Goal: Task Accomplishment & Management: Complete application form

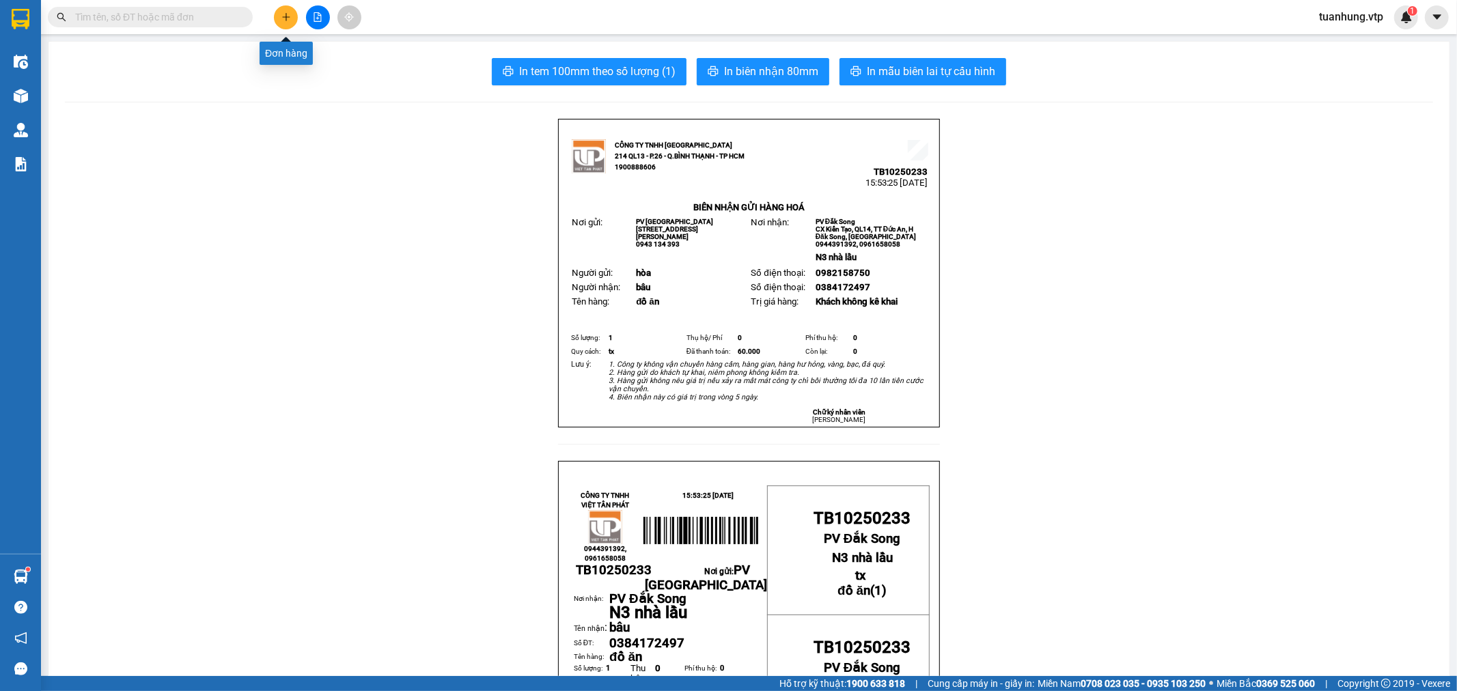
click at [285, 18] on icon "plus" at bounding box center [286, 17] width 10 height 10
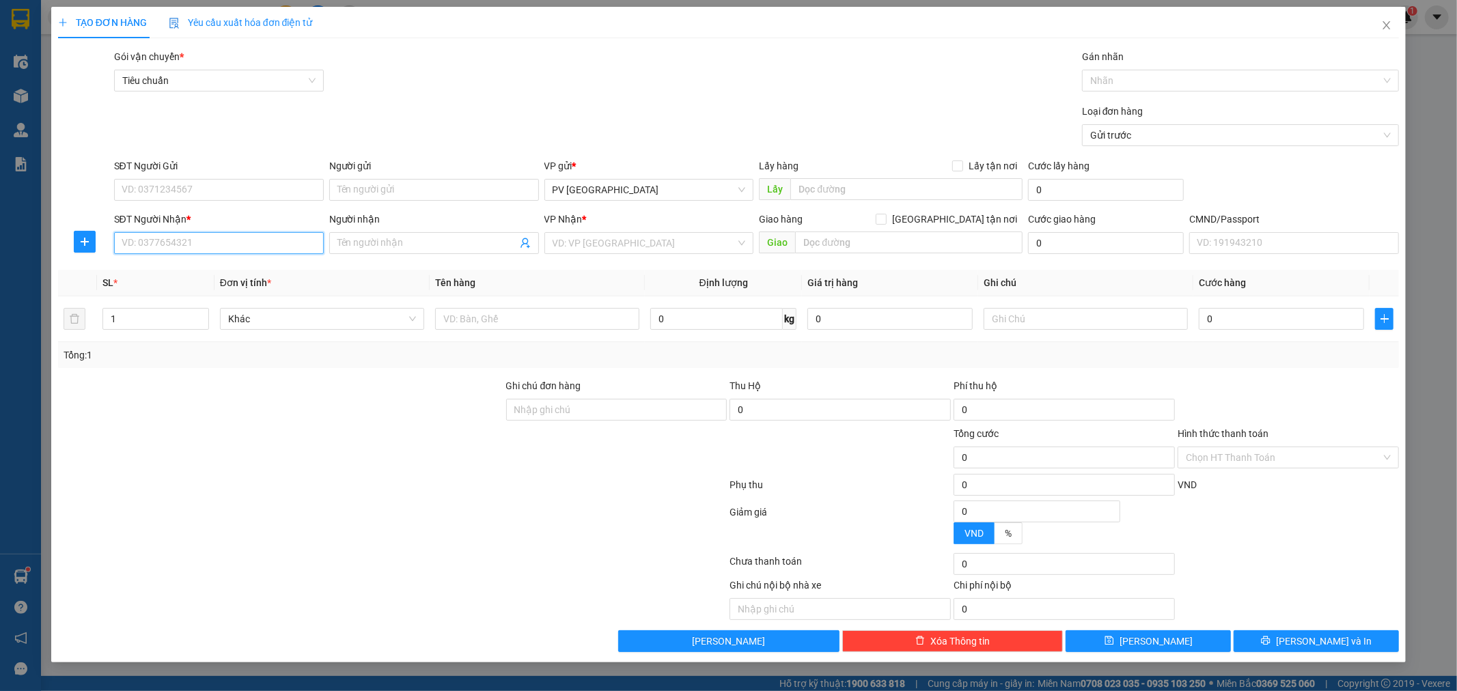
click at [266, 238] on input "SĐT Người Nhận *" at bounding box center [219, 243] width 210 height 22
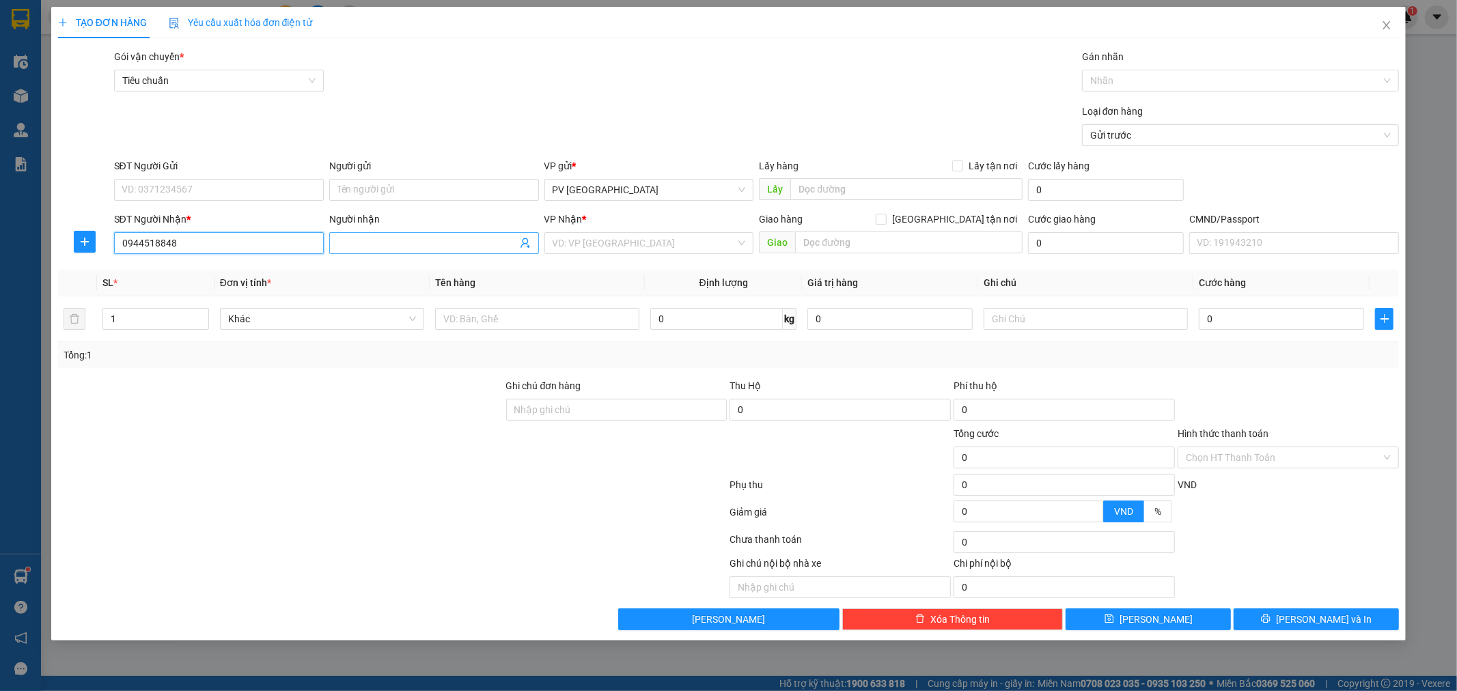
type input "0944518848"
click at [391, 238] on input "Người nhận" at bounding box center [427, 243] width 180 height 15
type input "u"
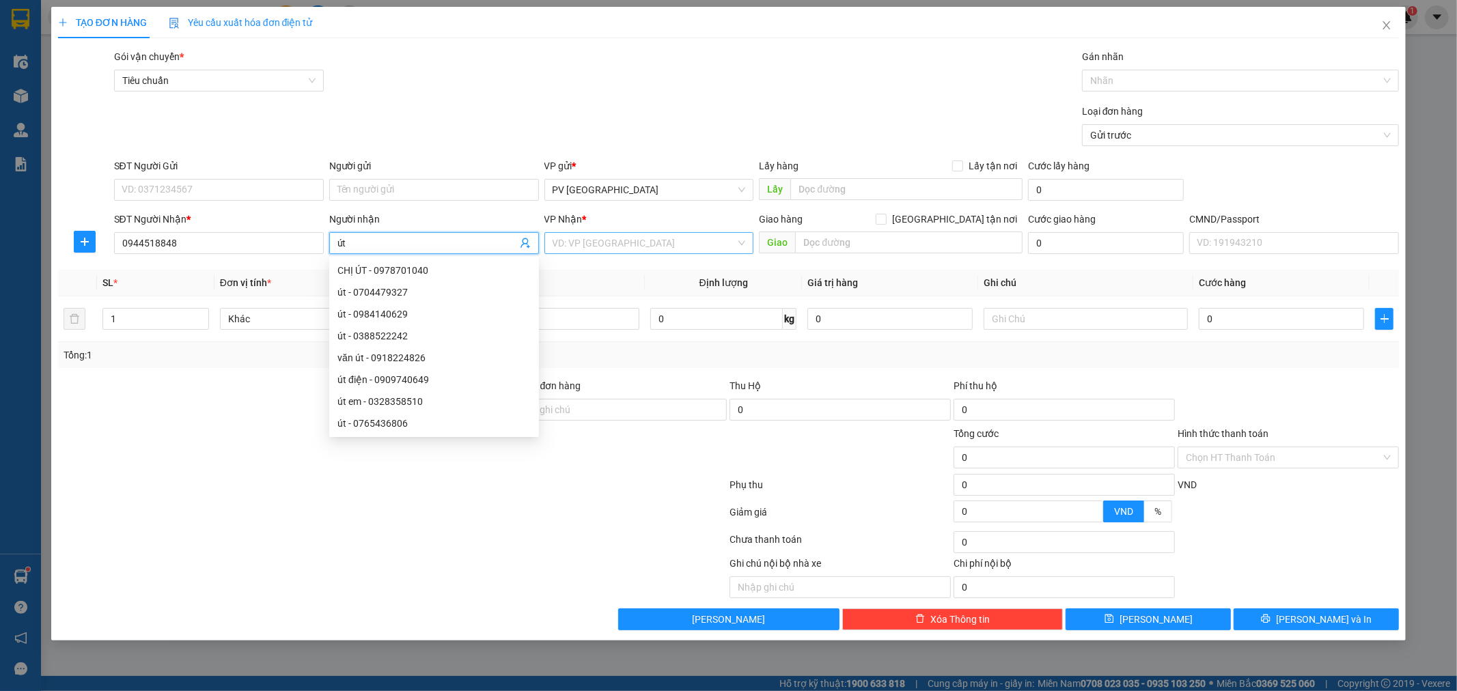
type input "út"
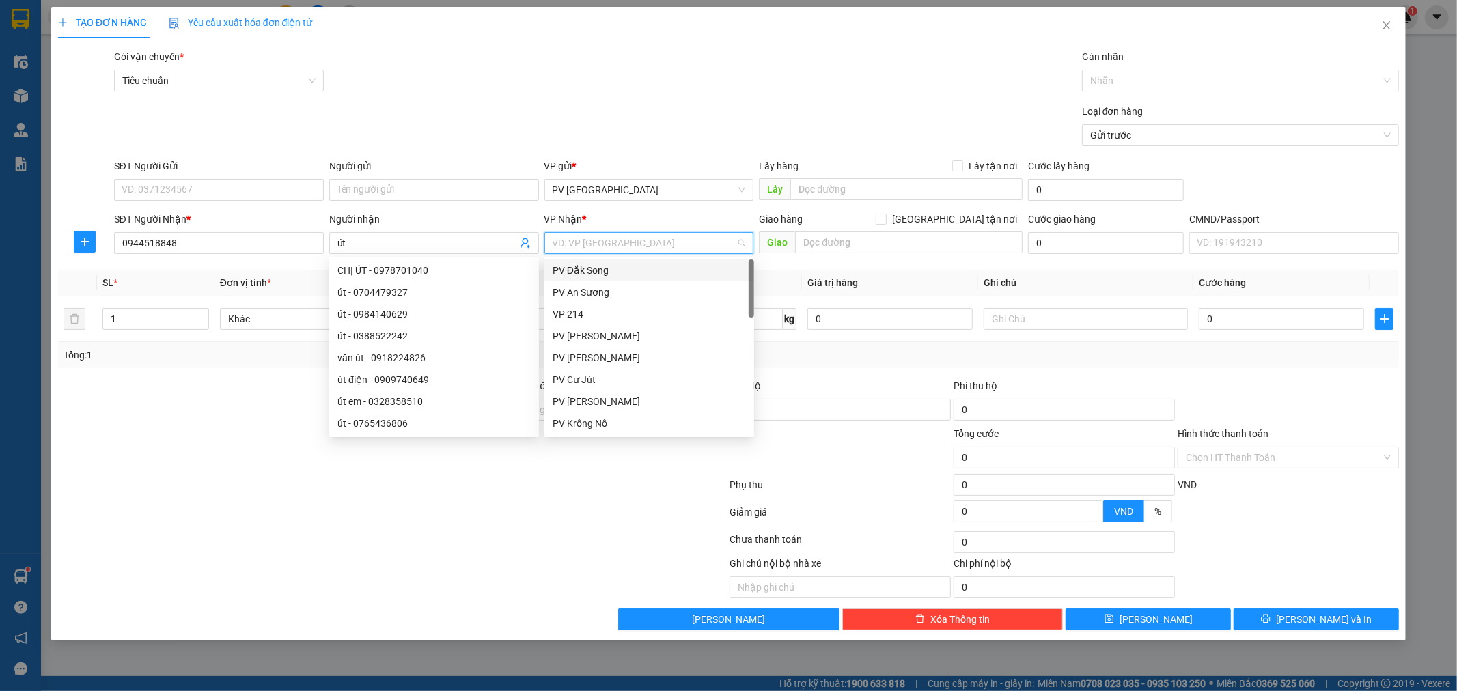
click at [596, 245] on input "search" at bounding box center [645, 243] width 184 height 20
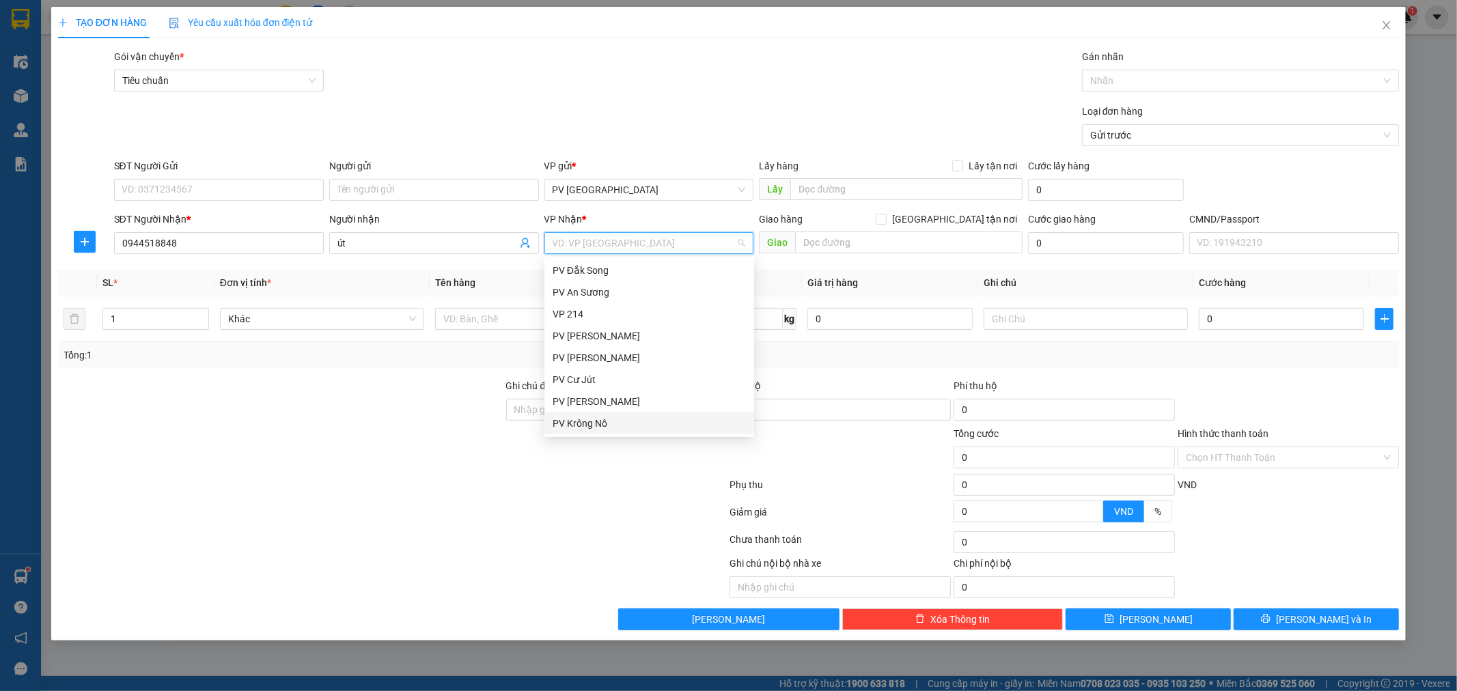
click at [622, 422] on div "PV Krông Nô" at bounding box center [649, 423] width 193 height 15
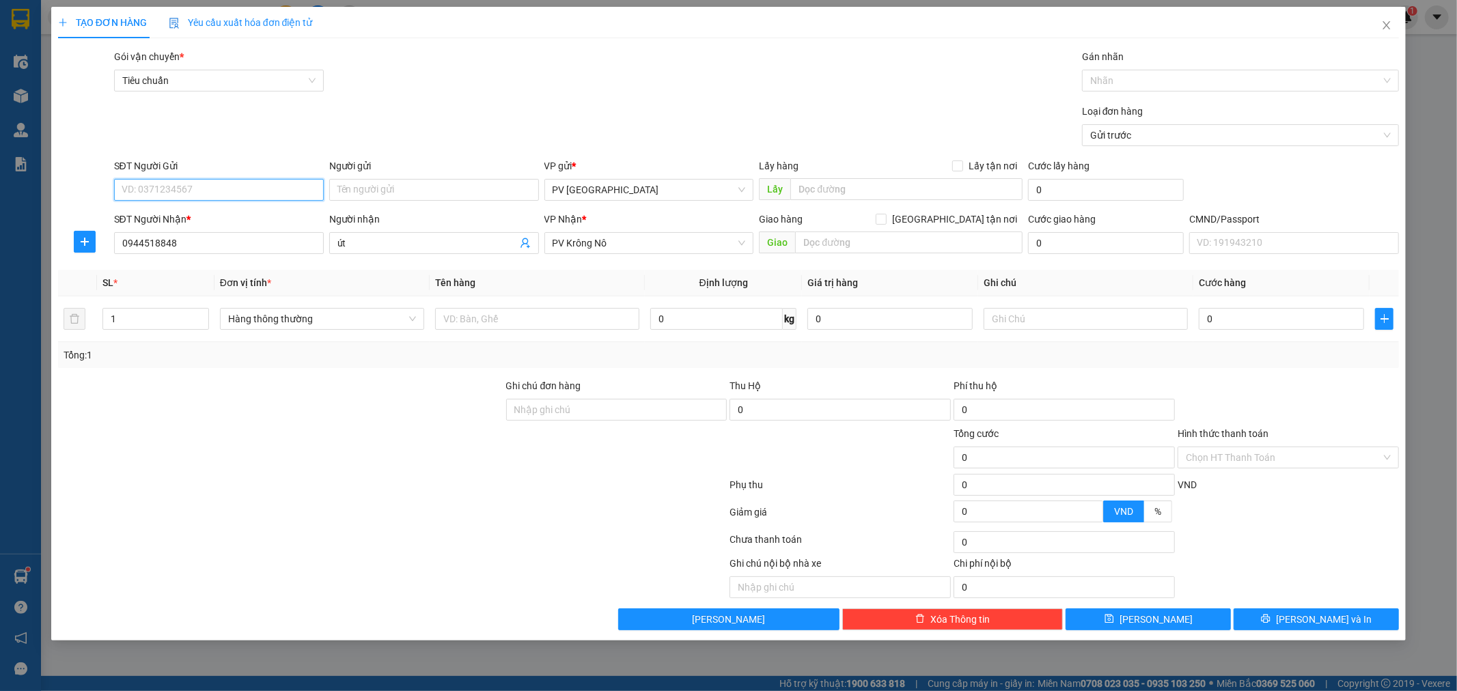
click at [262, 188] on input "SĐT Người Gửi" at bounding box center [219, 190] width 210 height 22
type input "0372610080"
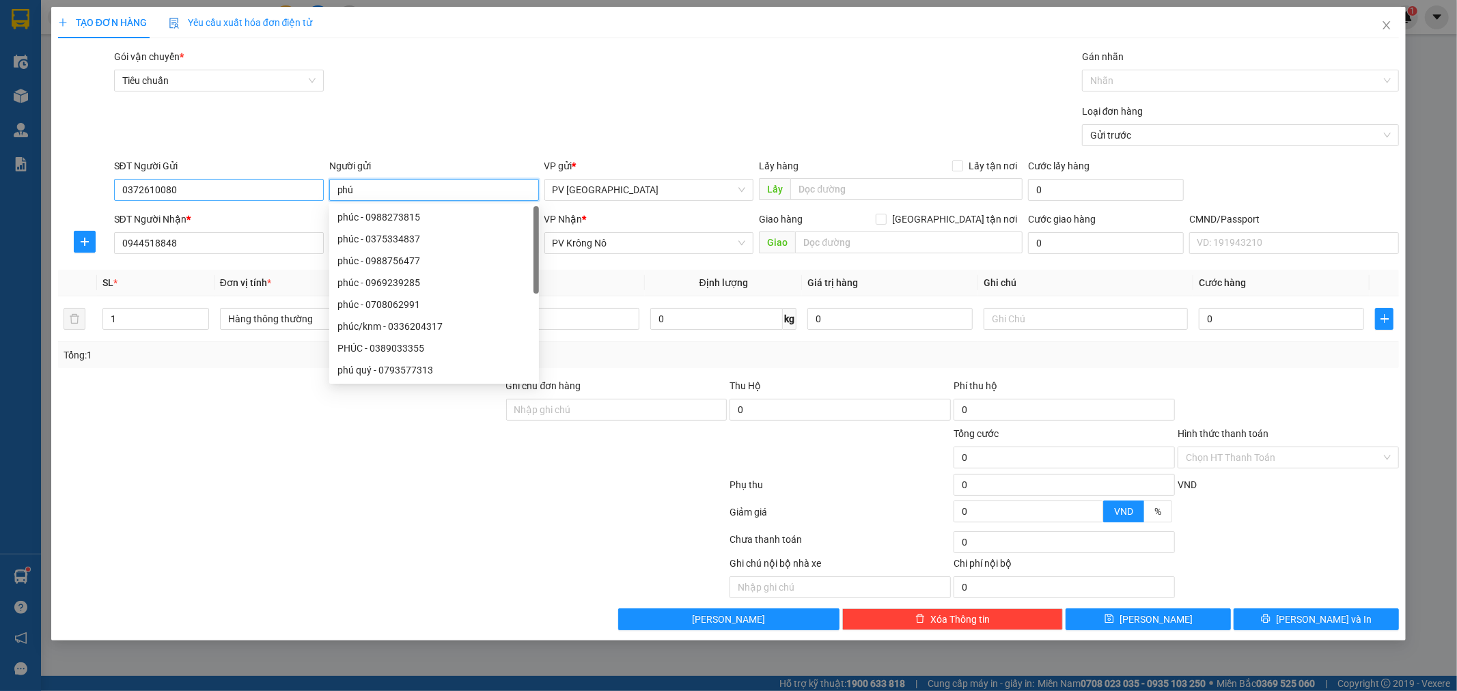
type input "phú"
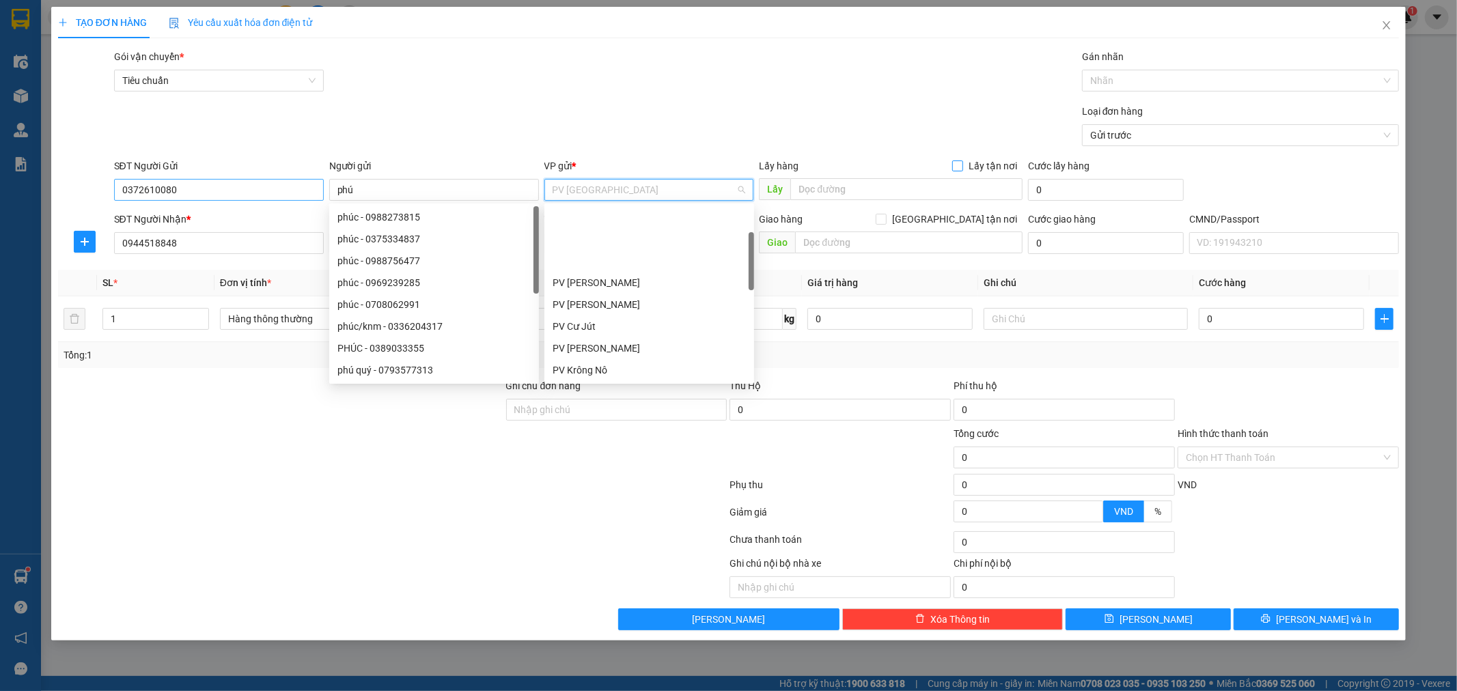
scroll to position [87, 0]
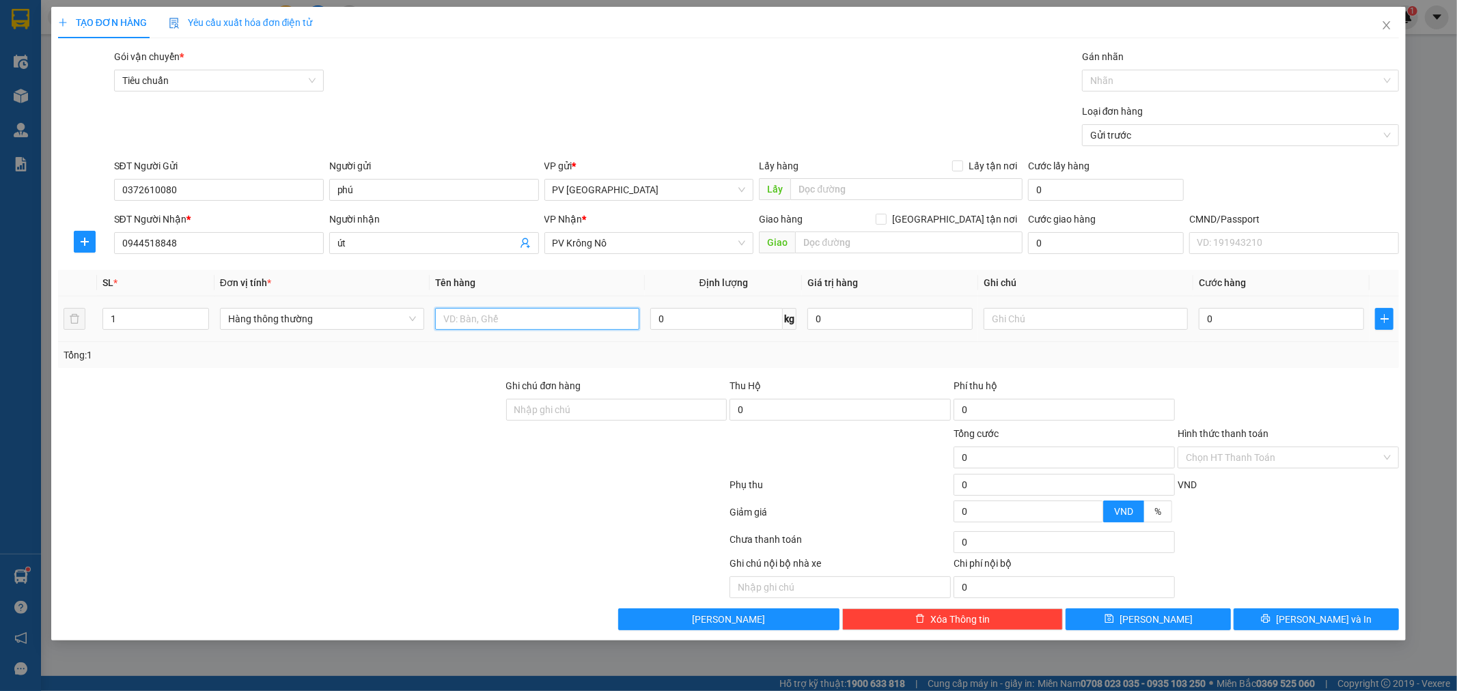
click at [544, 319] on input "text" at bounding box center [537, 319] width 204 height 22
type input "trái cây"
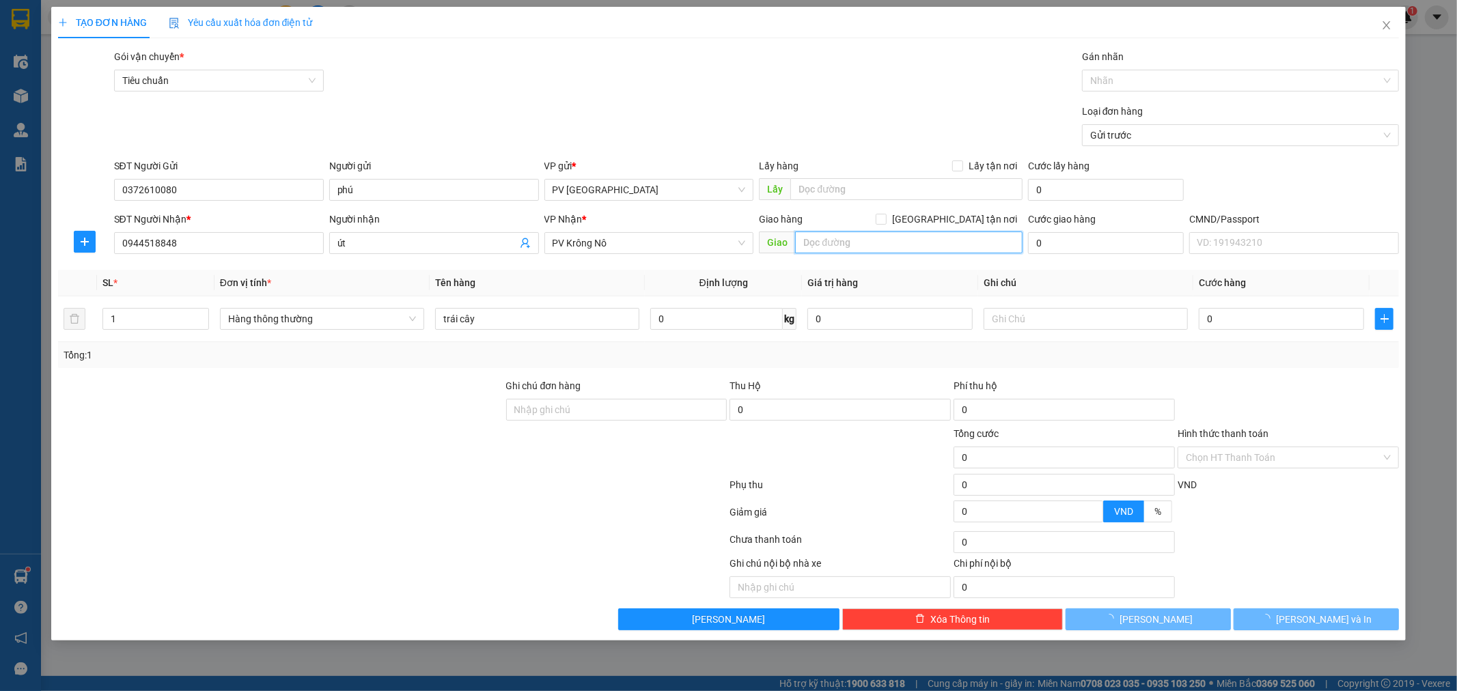
click at [863, 237] on input "text" at bounding box center [908, 243] width 227 height 22
type input "gấp"
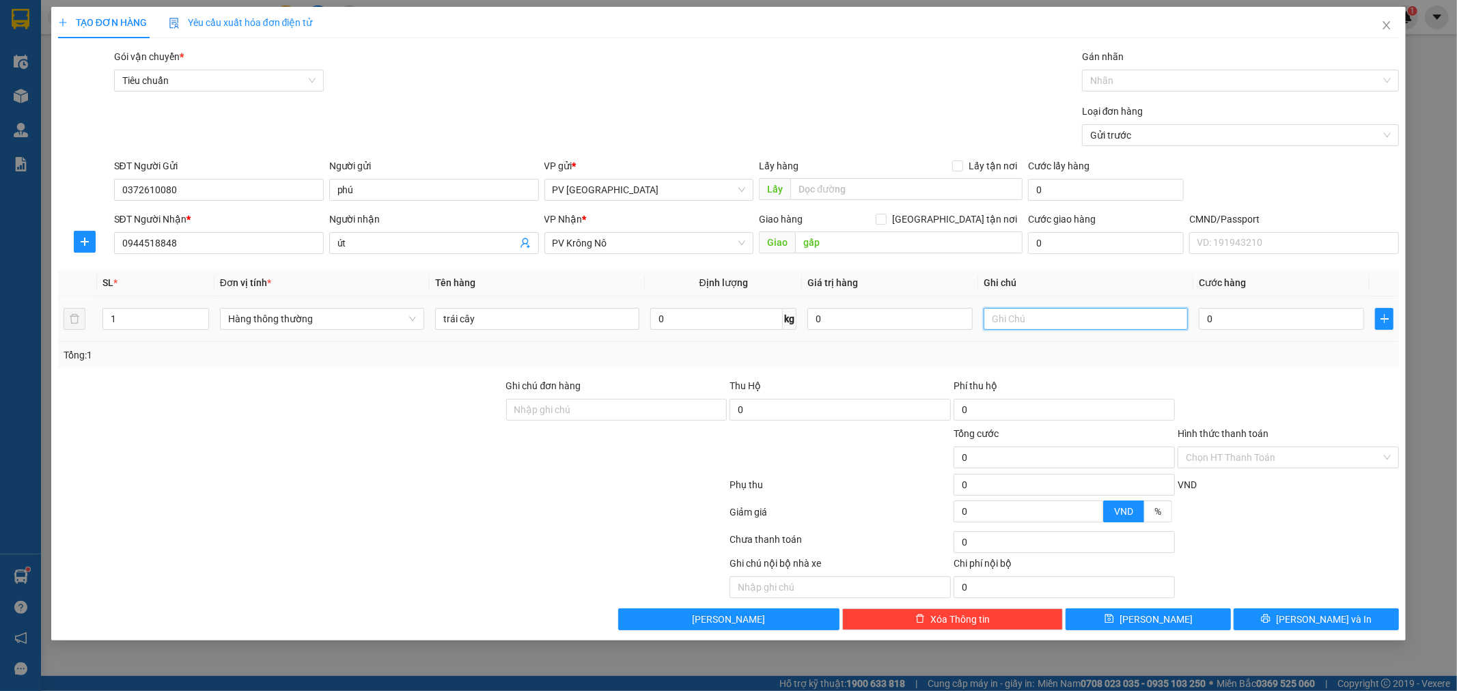
click at [1044, 315] on input "text" at bounding box center [1085, 319] width 204 height 22
type input "hx"
type input "4"
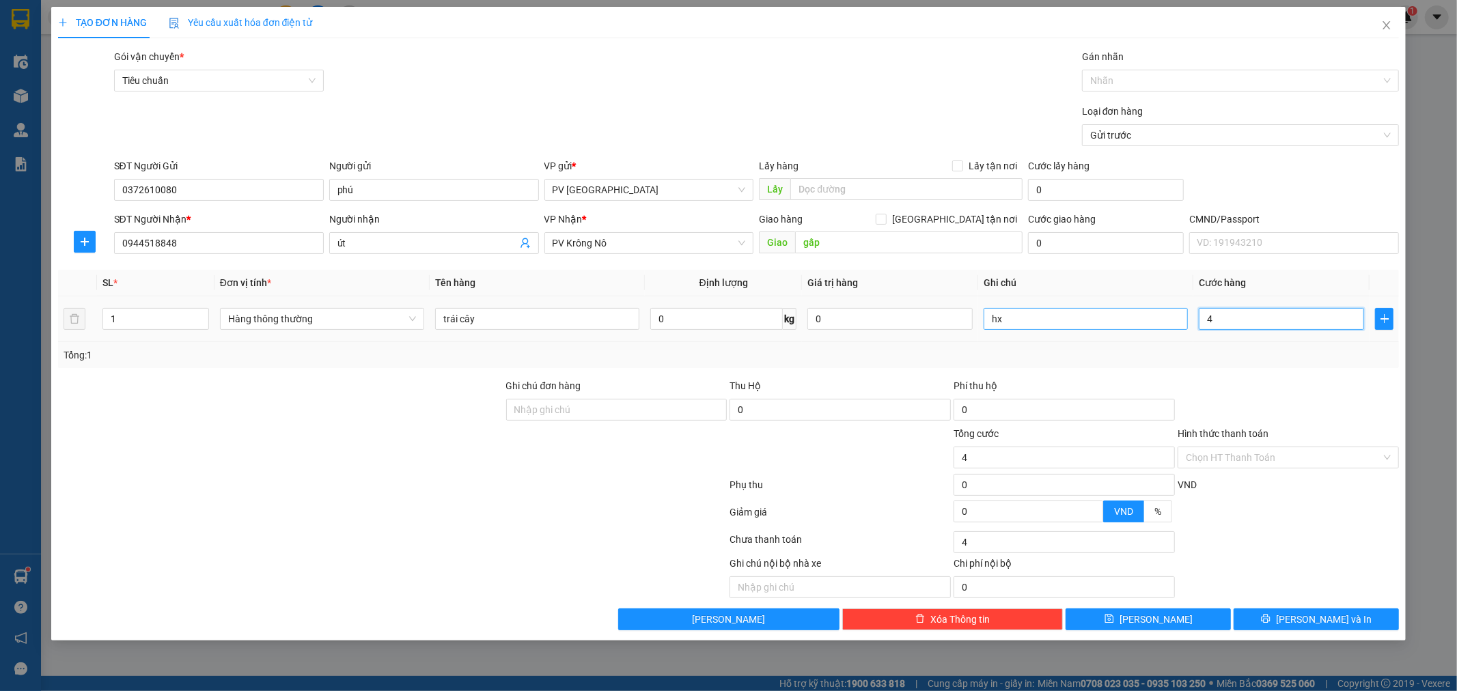
type input "40"
type input "400"
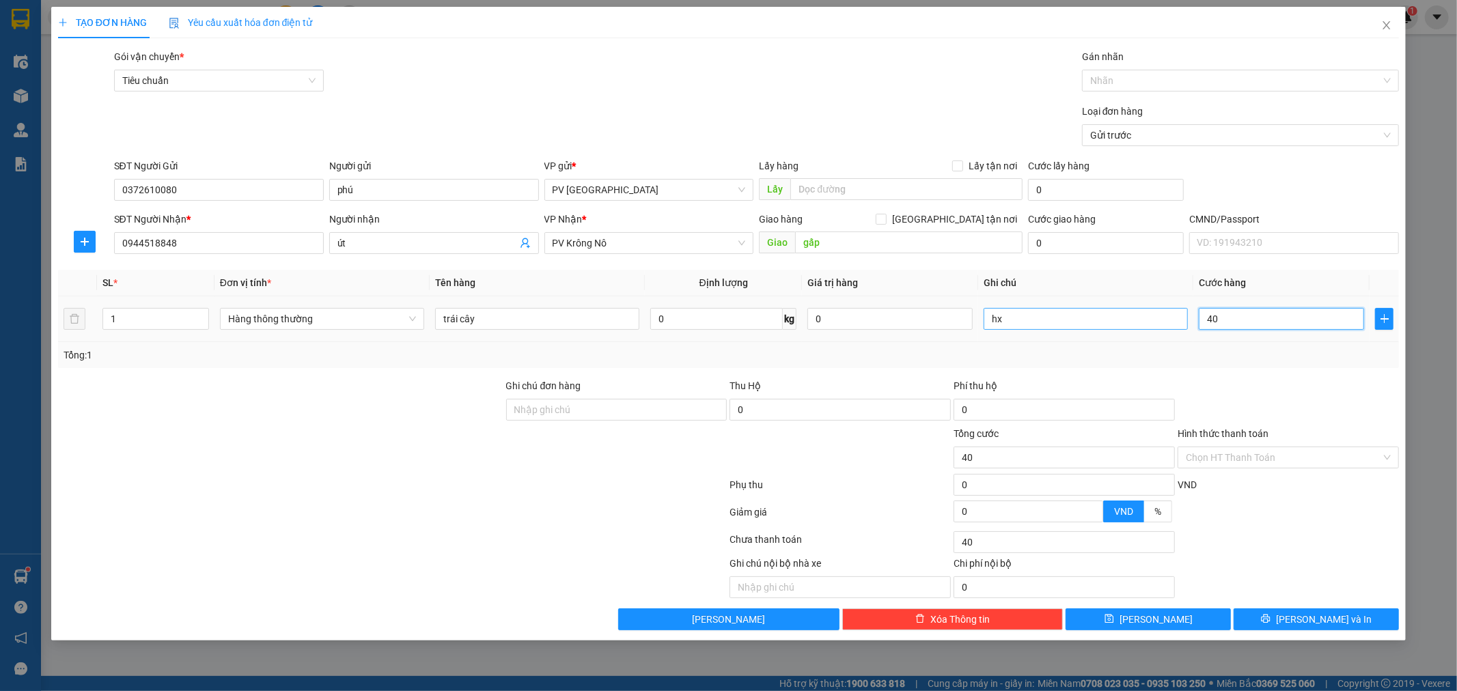
type input "400"
type input "4.000"
type input "40.000"
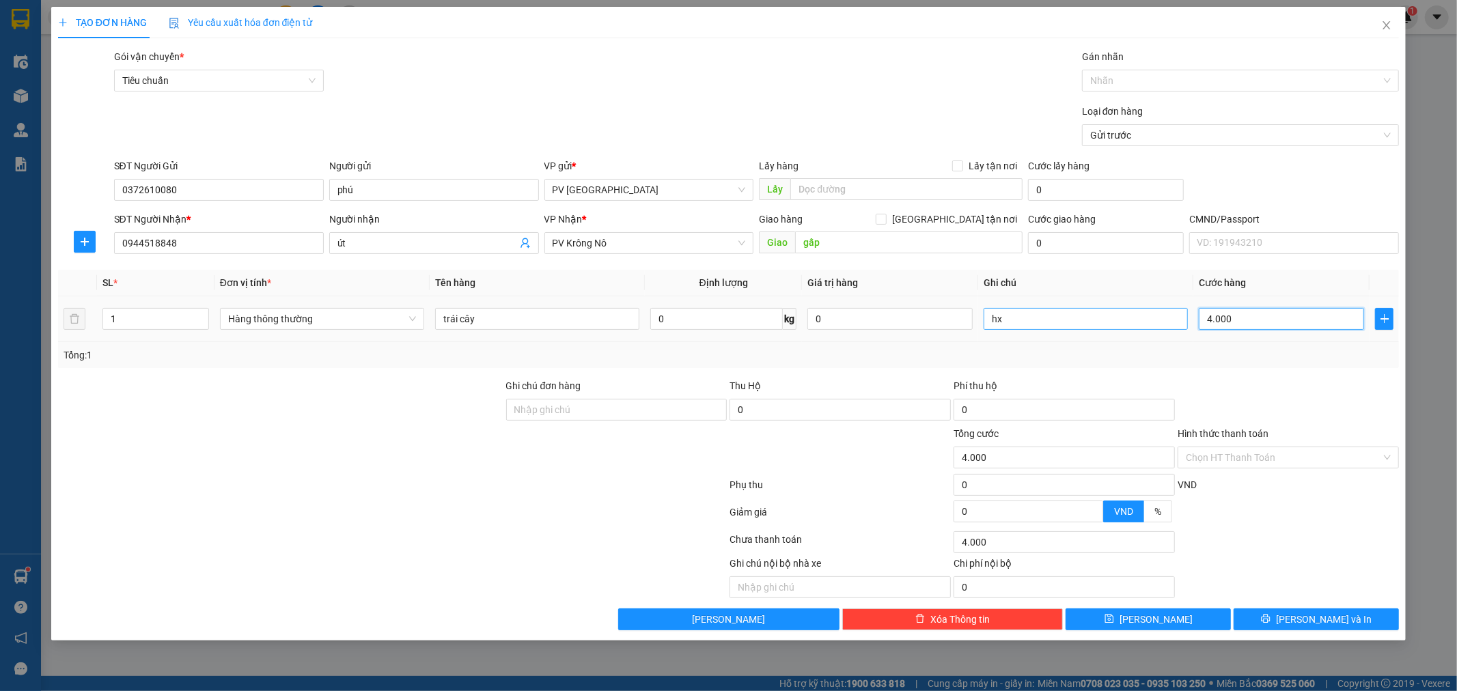
type input "40.000"
click at [1384, 456] on div "Chọn HT Thanh Toán" at bounding box center [1287, 458] width 221 height 22
type input "40.000"
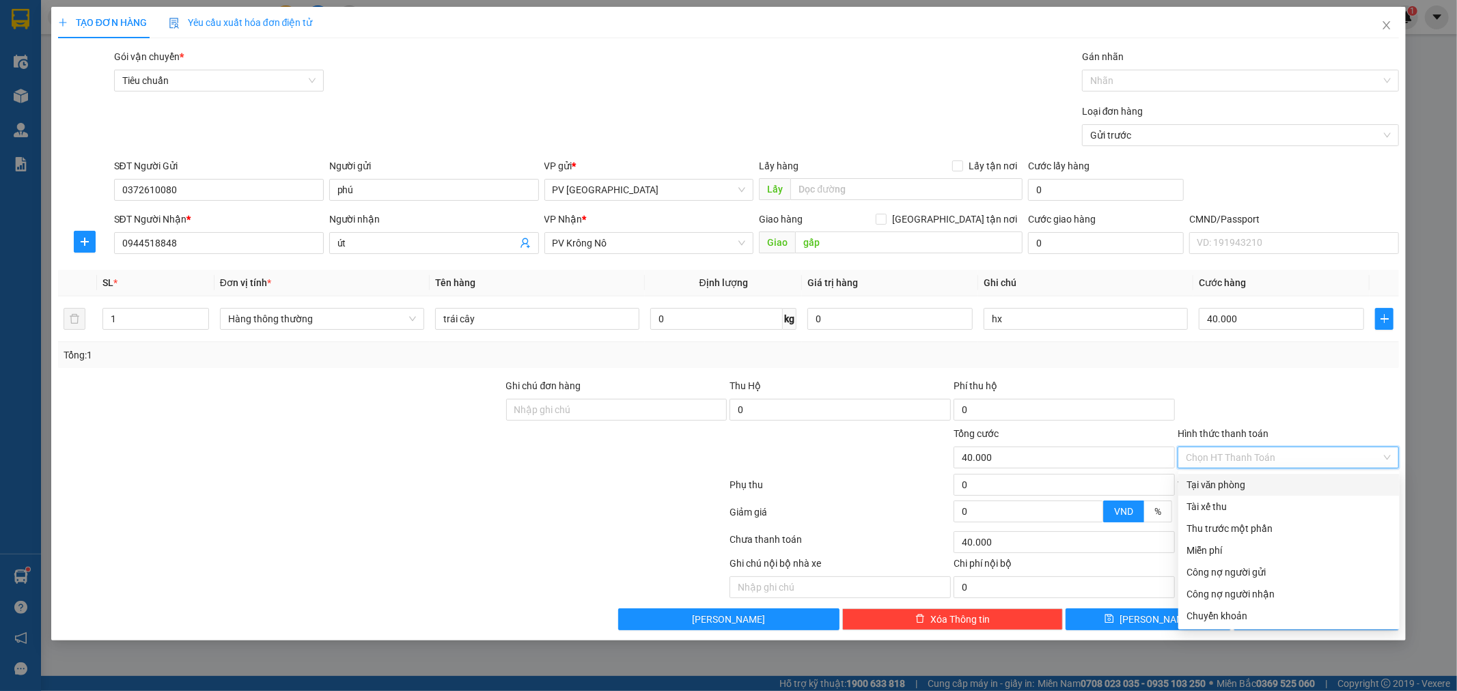
click at [1348, 478] on div "Tại văn phòng" at bounding box center [1288, 484] width 205 height 15
type input "0"
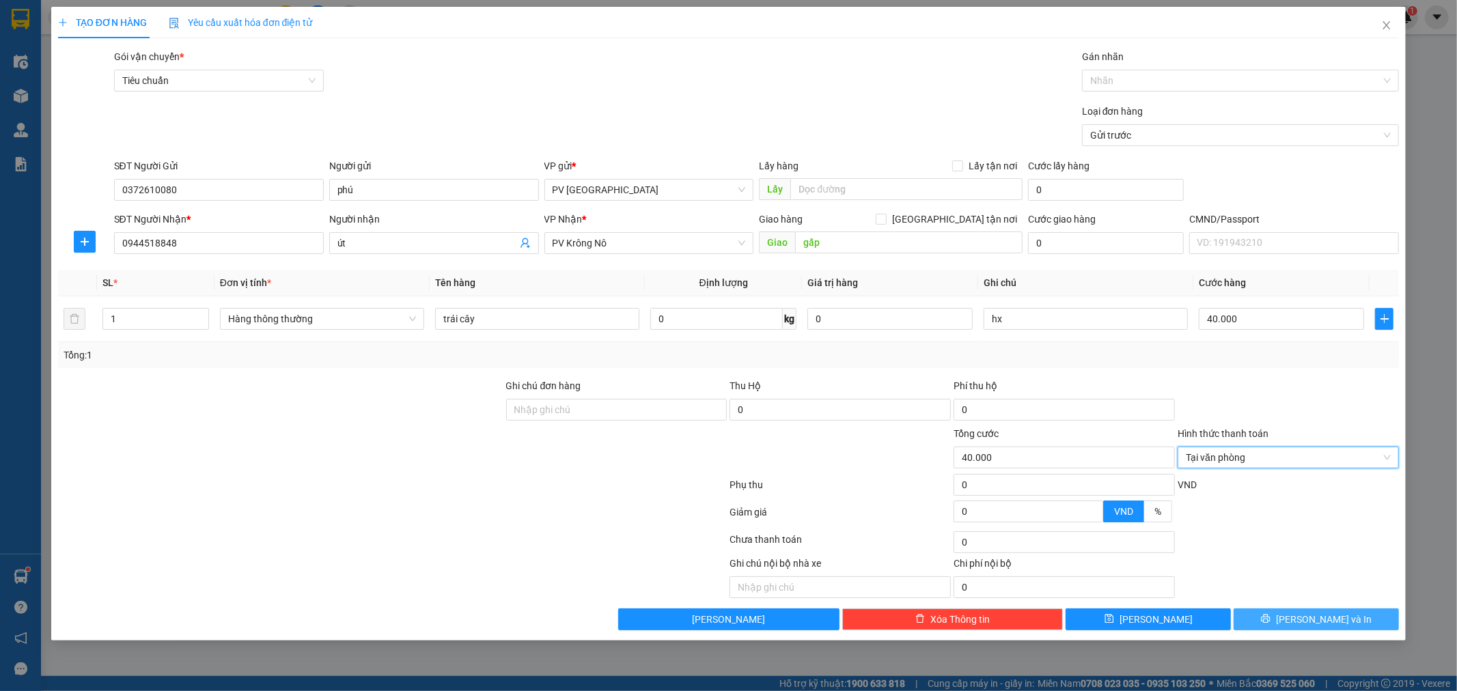
click at [1326, 618] on span "[PERSON_NAME] và In" at bounding box center [1324, 619] width 96 height 15
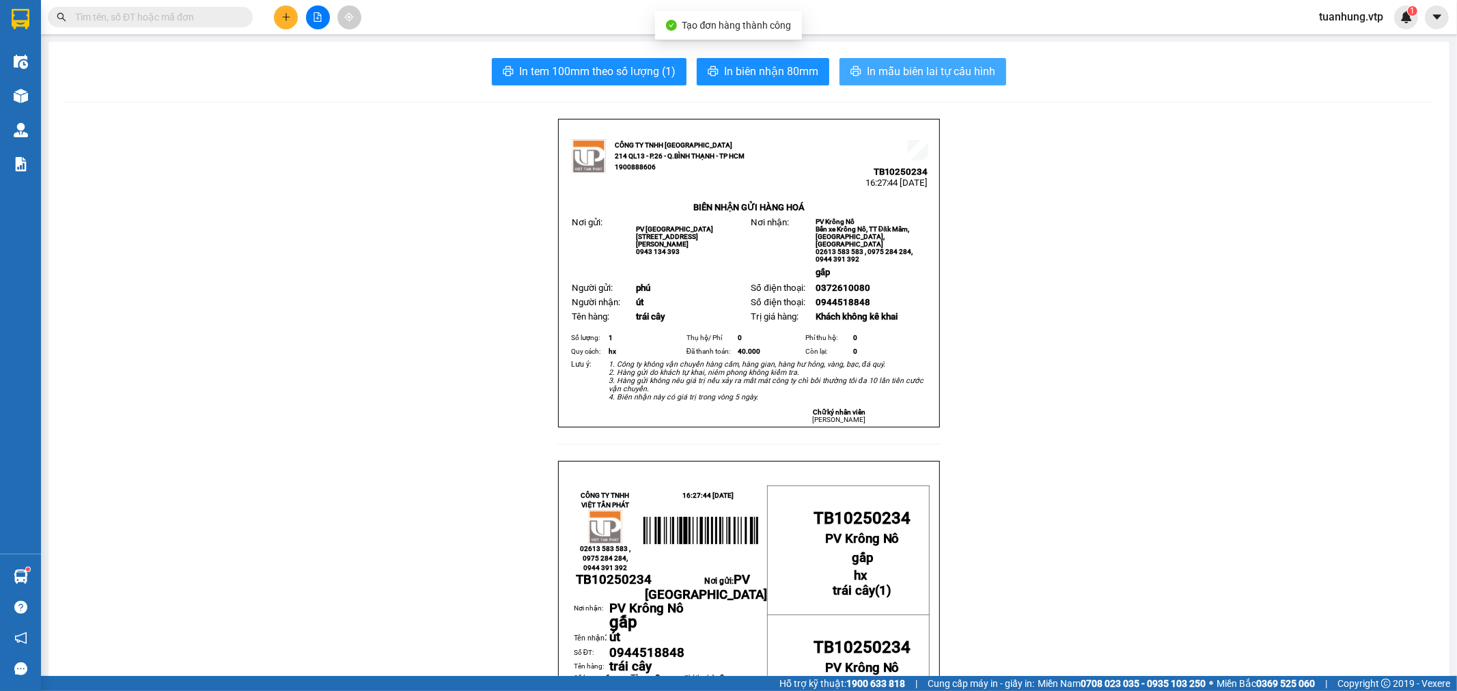
click at [909, 82] on button "In mẫu biên lai tự cấu hình" at bounding box center [922, 71] width 167 height 27
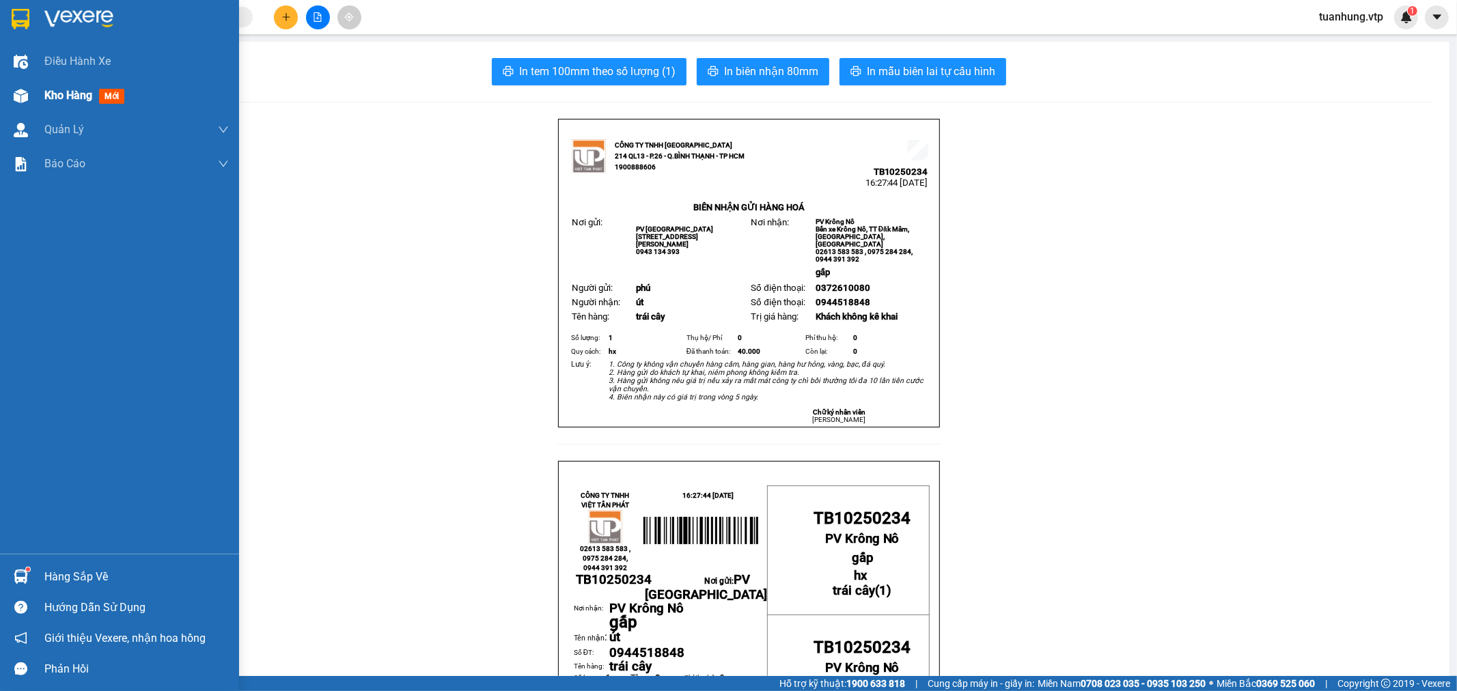
click at [27, 87] on div at bounding box center [21, 96] width 24 height 24
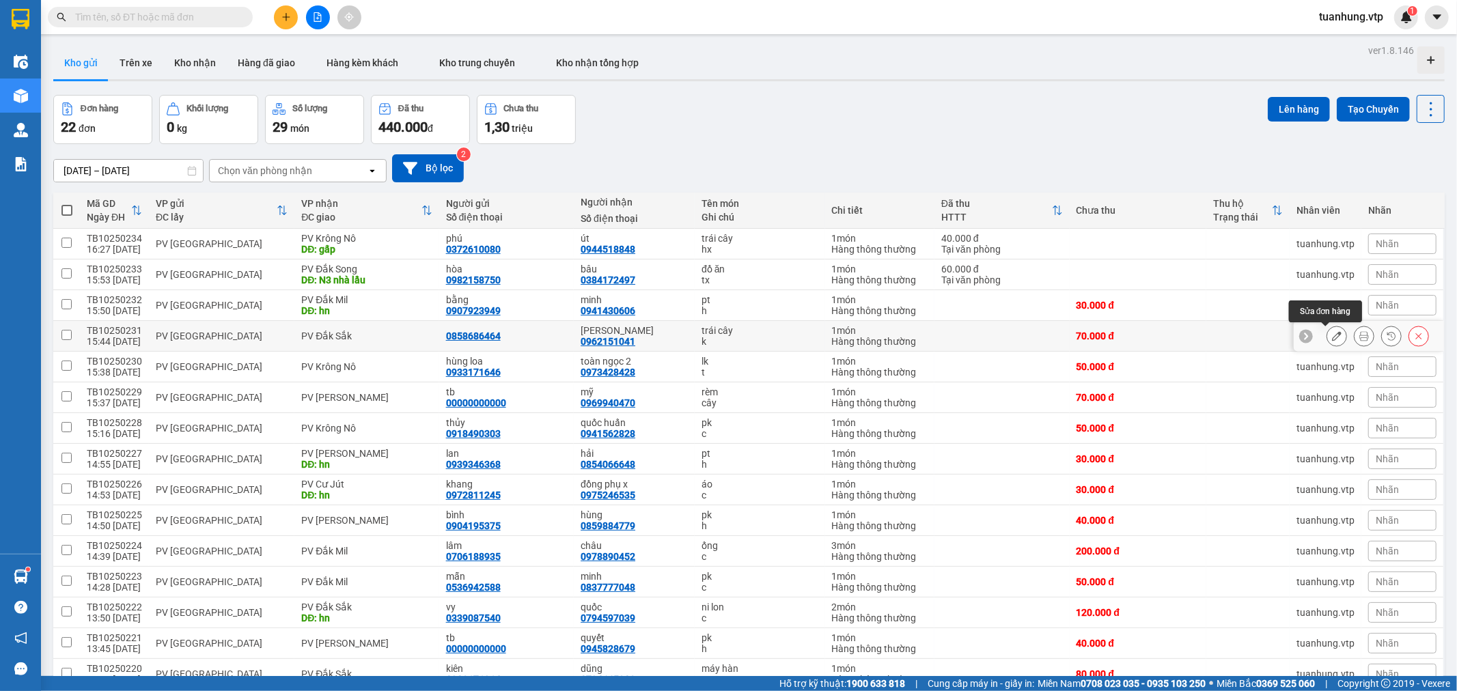
click at [1332, 338] on icon at bounding box center [1337, 336] width 10 height 10
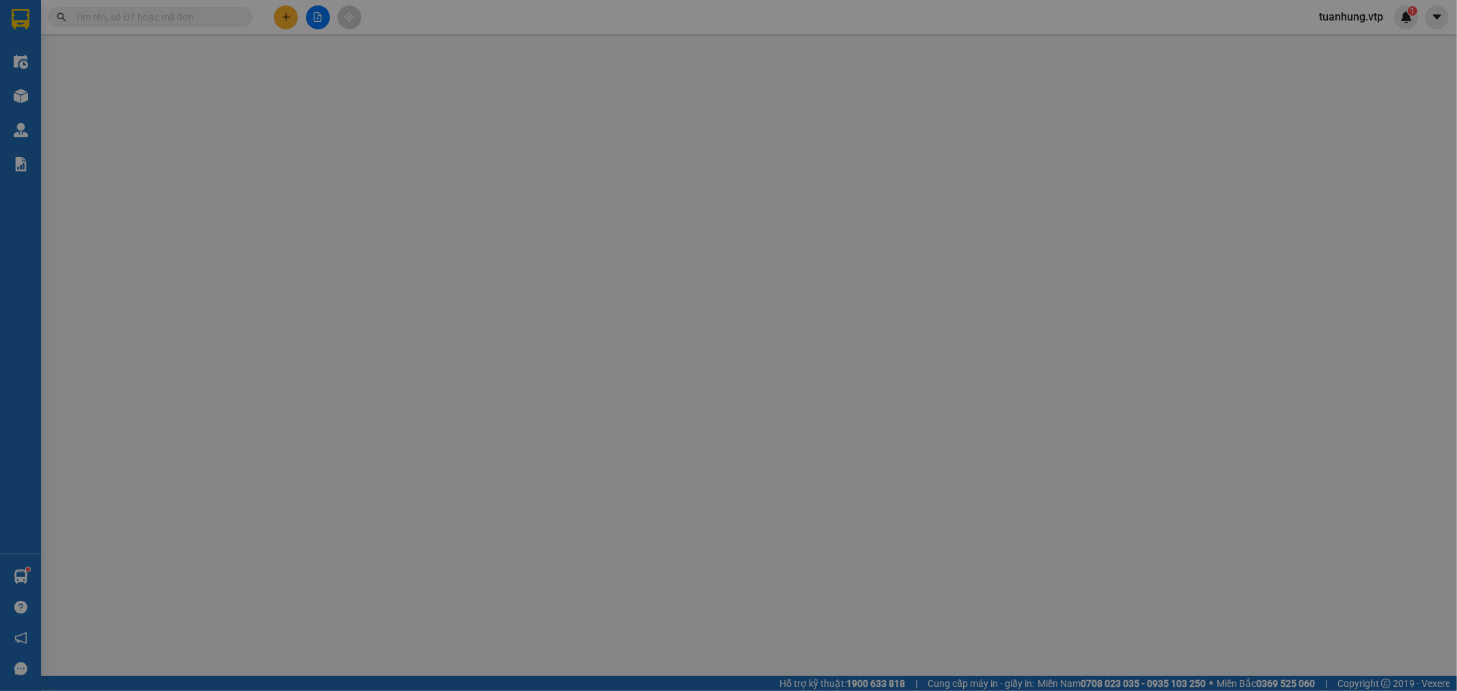
type input "0858686464"
type input "0962151041"
type input "[PERSON_NAME]"
type input "0"
type input "70.000"
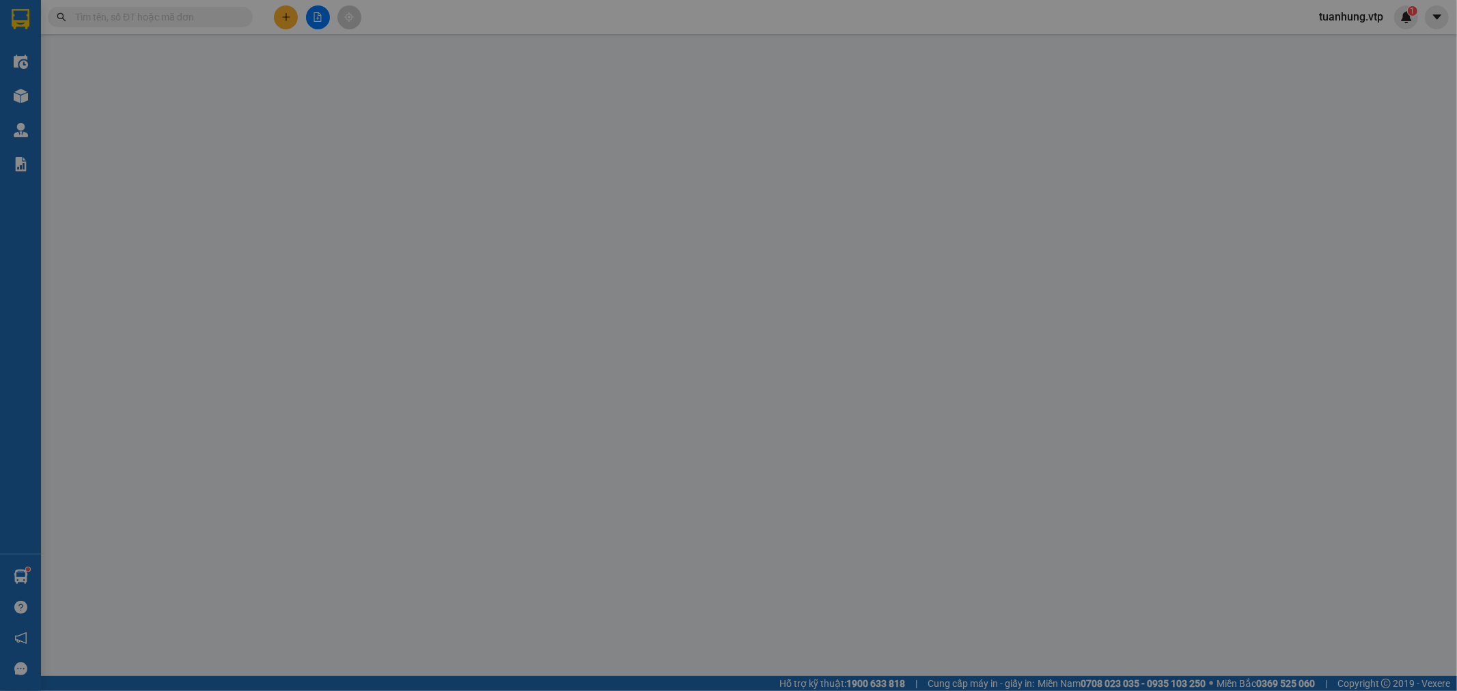
type input "70.000"
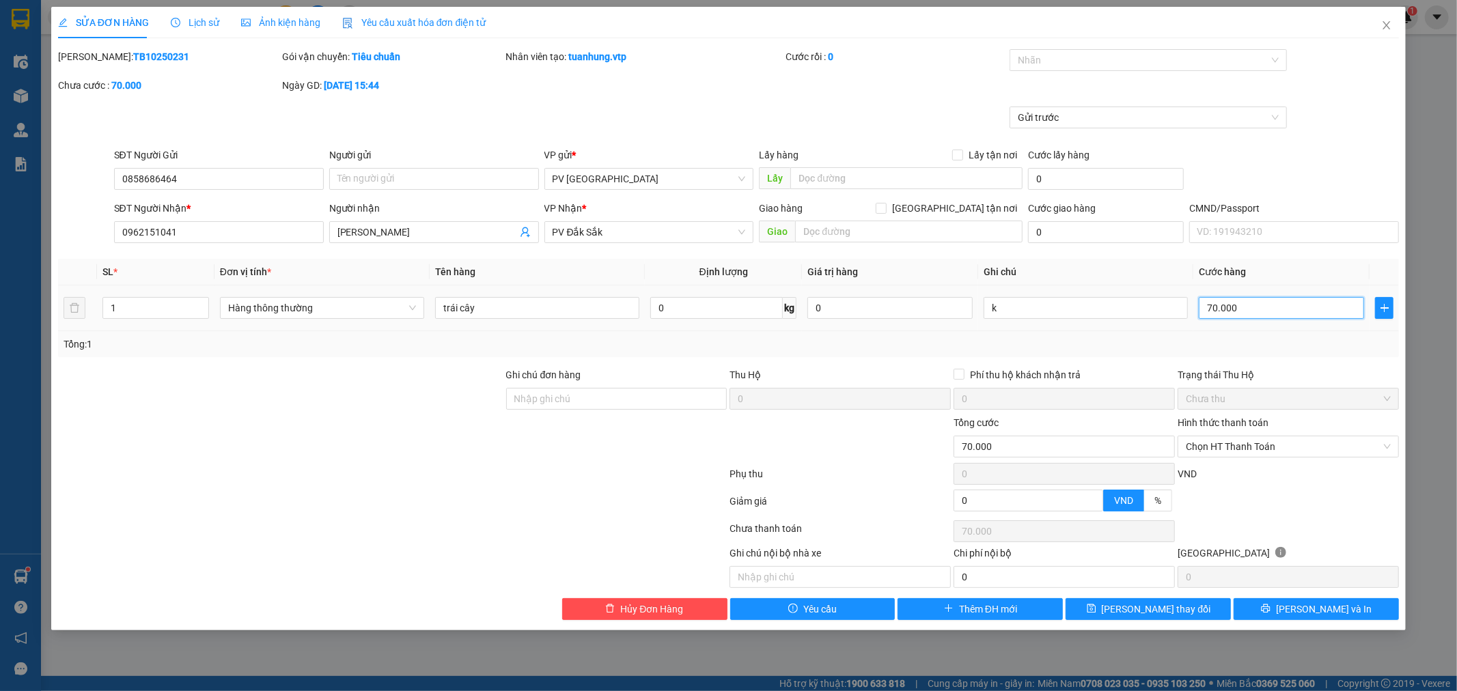
click at [1213, 307] on input "70.000" at bounding box center [1281, 308] width 165 height 22
type input "6"
type input "60"
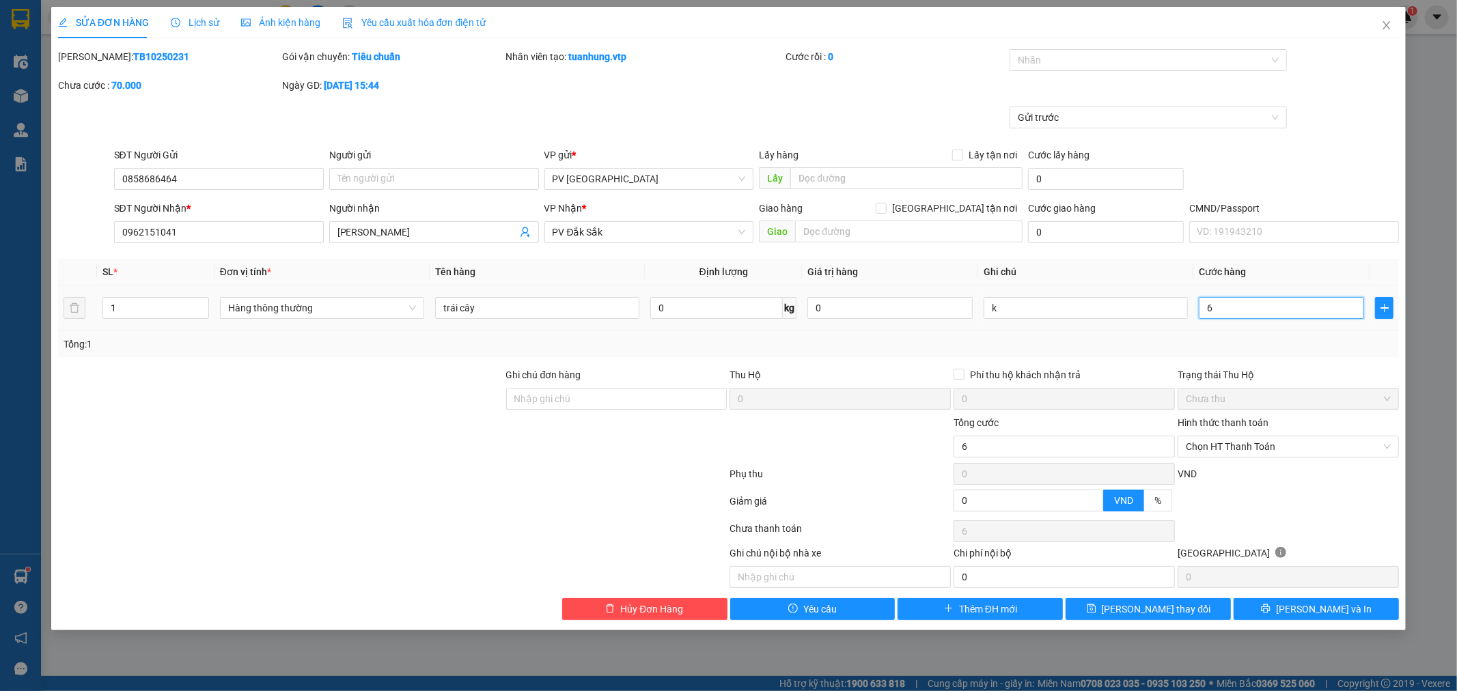
type input "60"
type input "600"
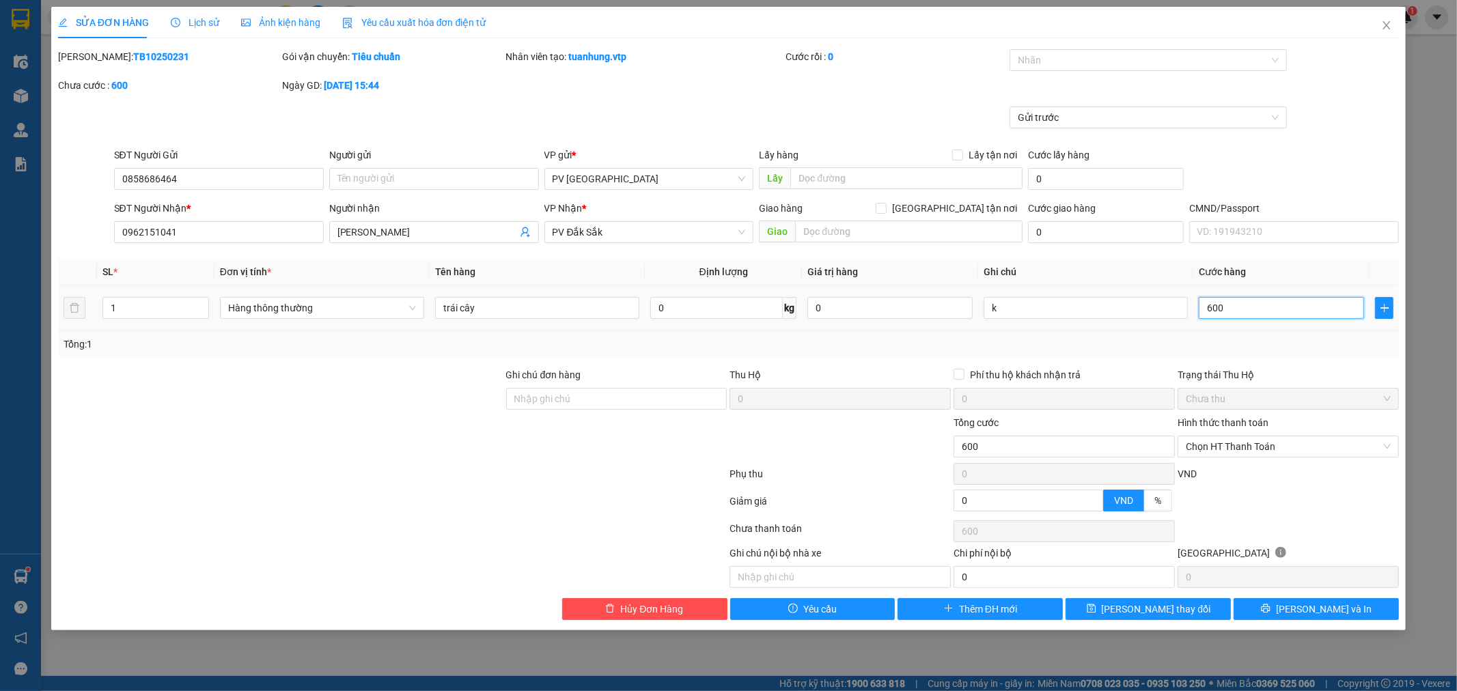
type input "6.000"
type input "60.000"
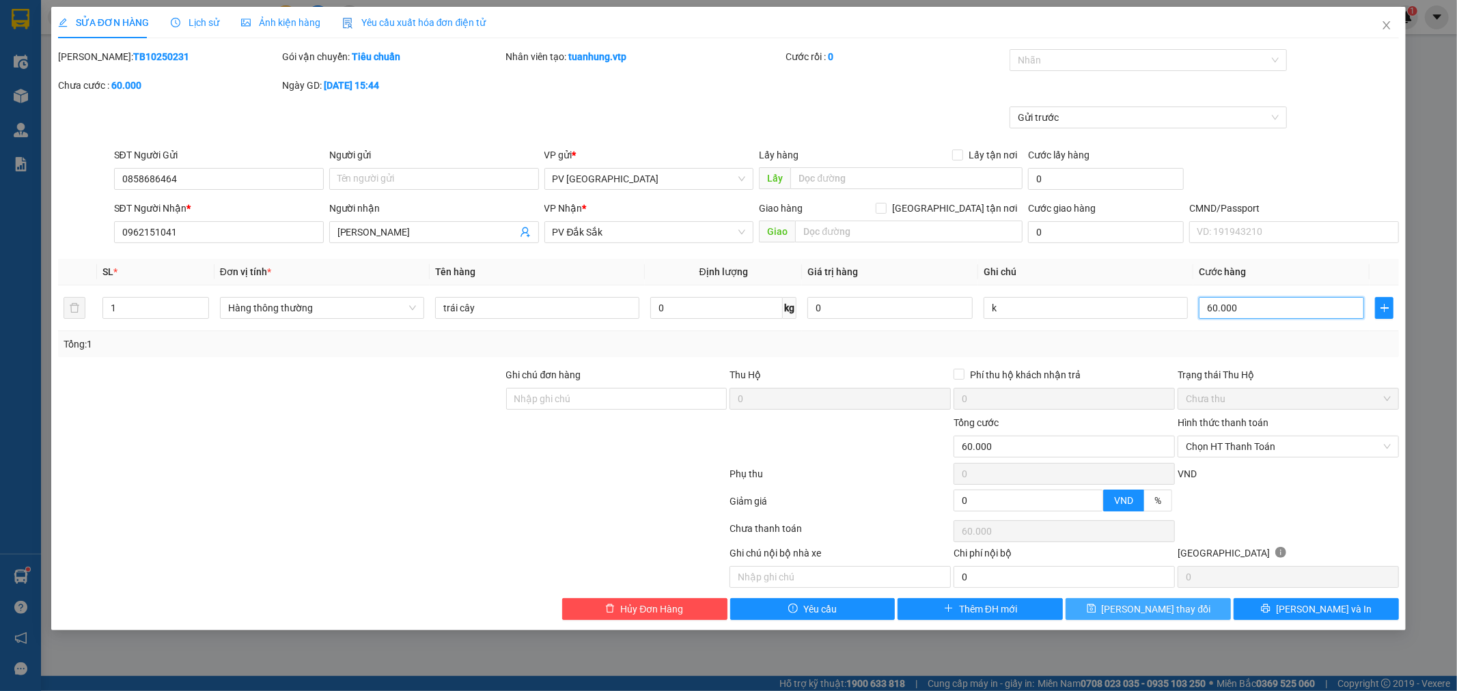
type input "60.000"
click at [1182, 605] on button "[PERSON_NAME] thay đổi" at bounding box center [1147, 609] width 165 height 22
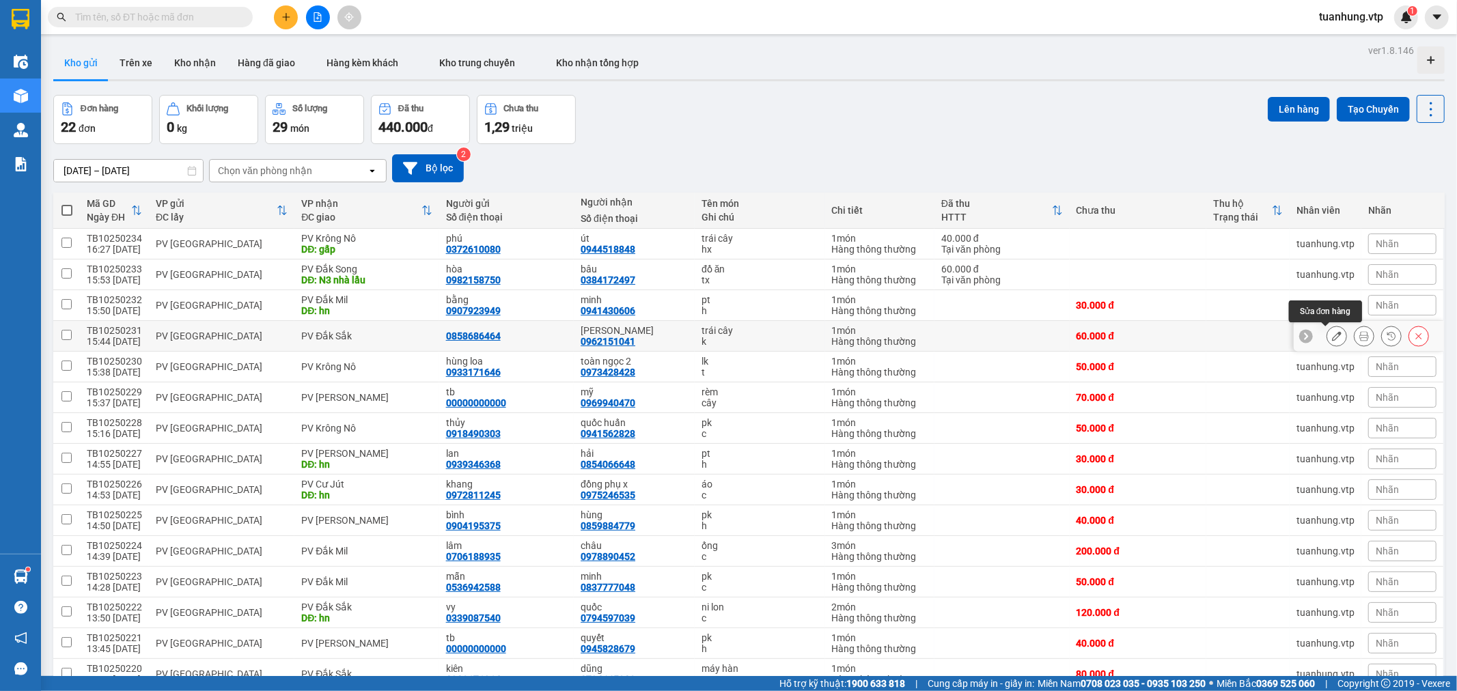
click at [1330, 337] on button at bounding box center [1336, 336] width 19 height 24
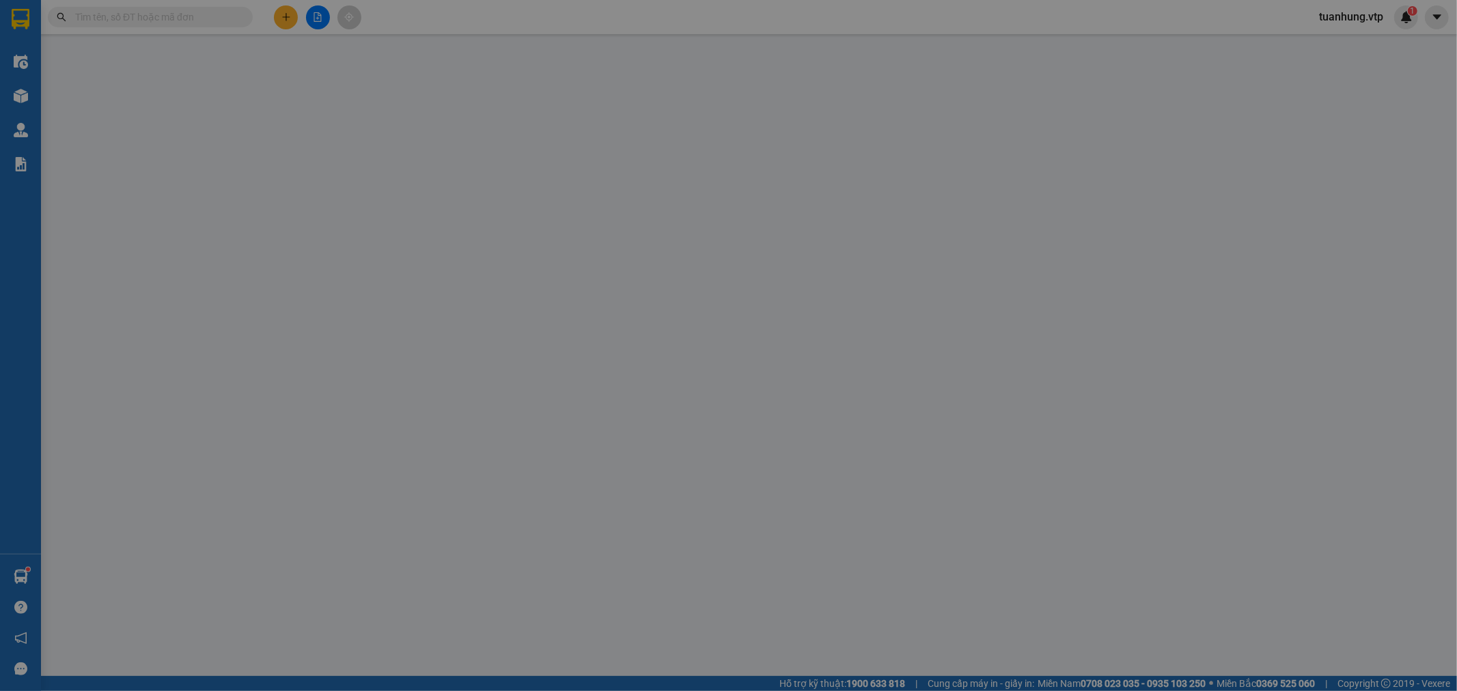
type input "0858686464"
type input "0962151041"
type input "[PERSON_NAME]"
type input "0"
type input "60.000"
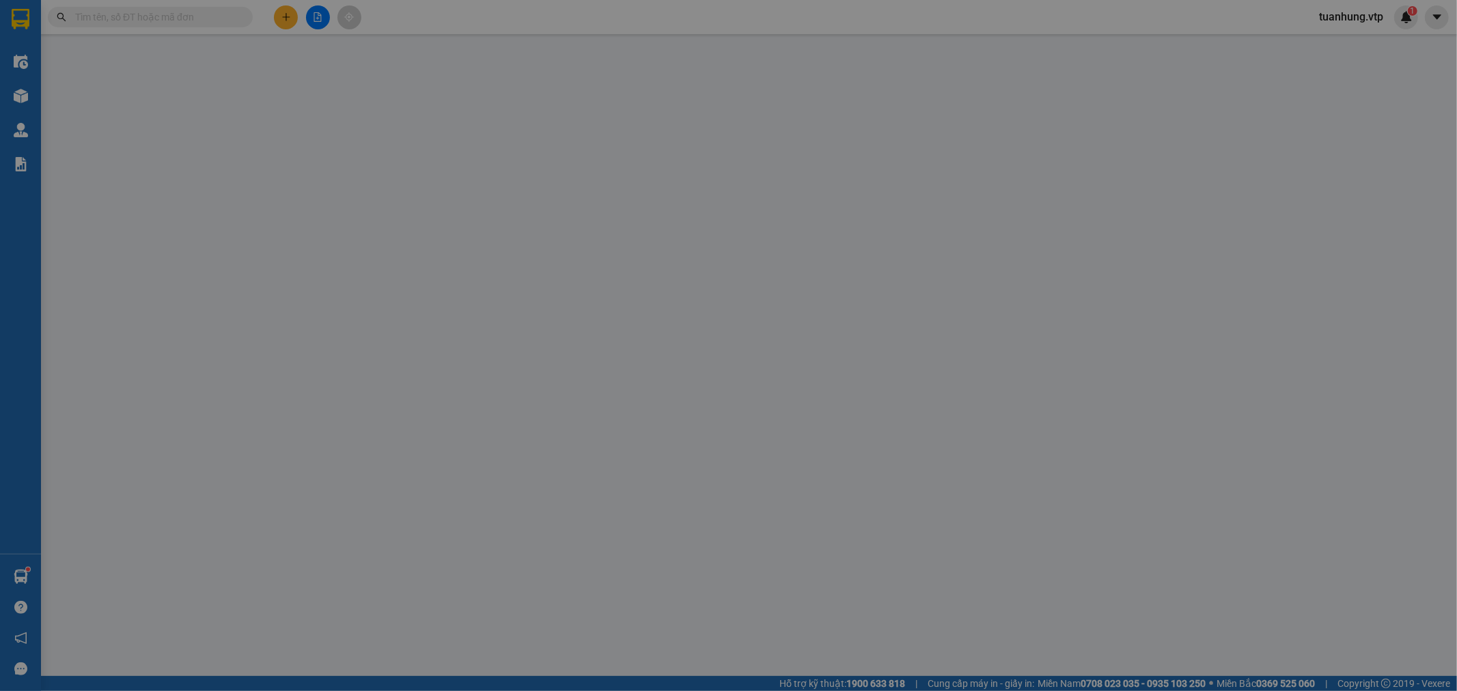
type input "60.000"
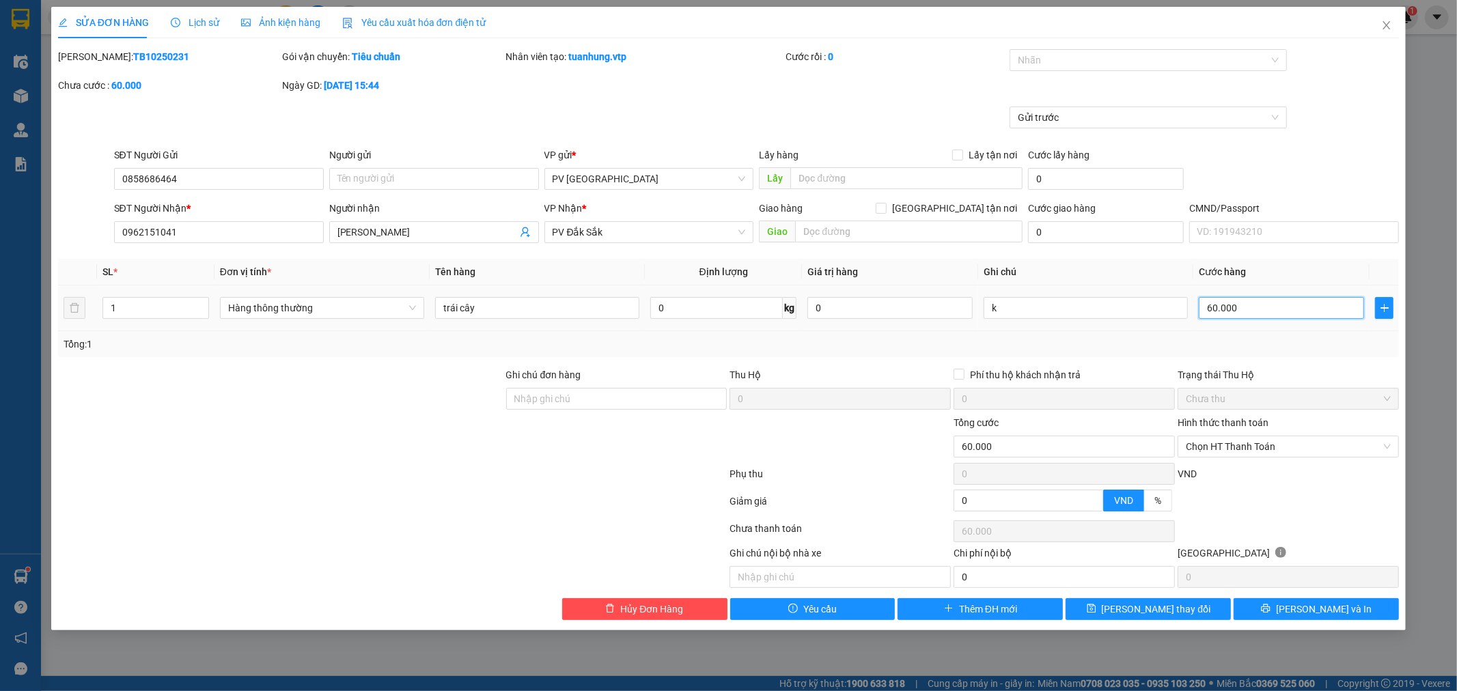
click at [1211, 304] on input "60.000" at bounding box center [1281, 308] width 165 height 22
type input "7"
type input "70"
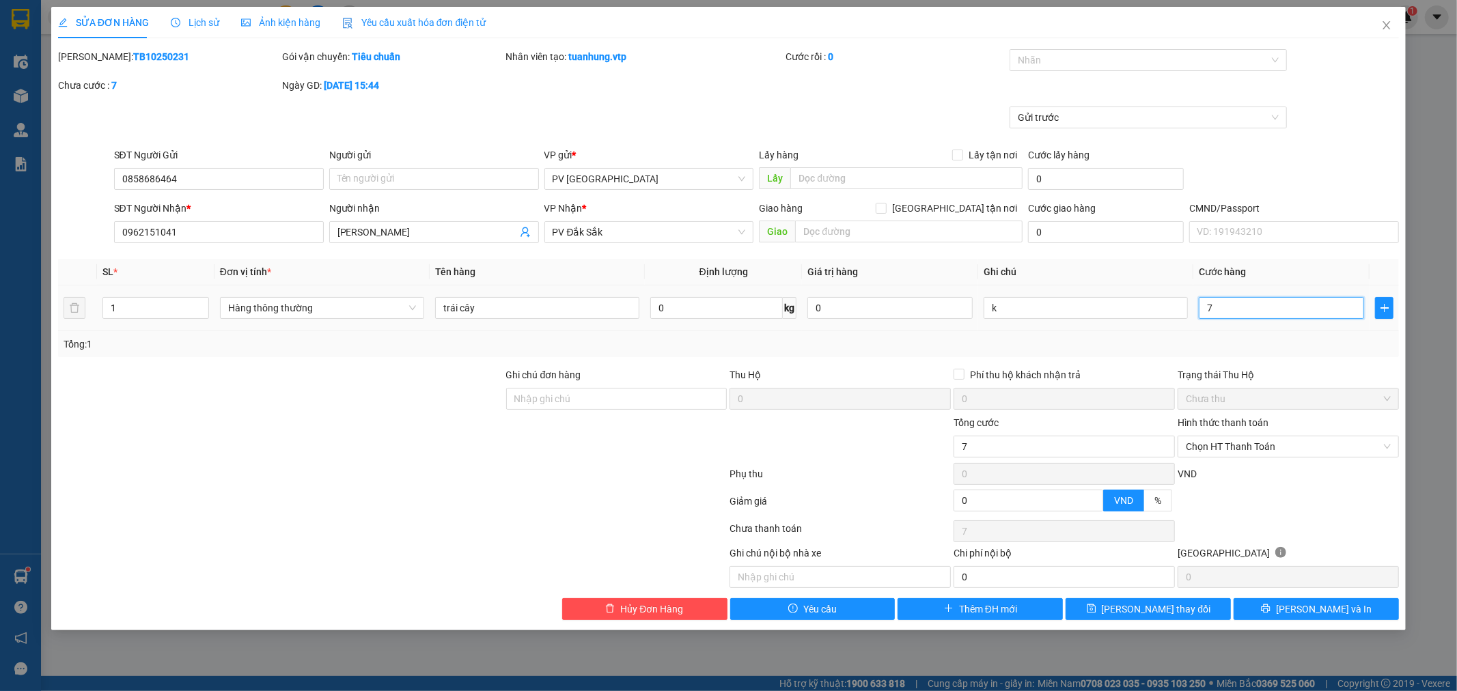
type input "70"
type input "700"
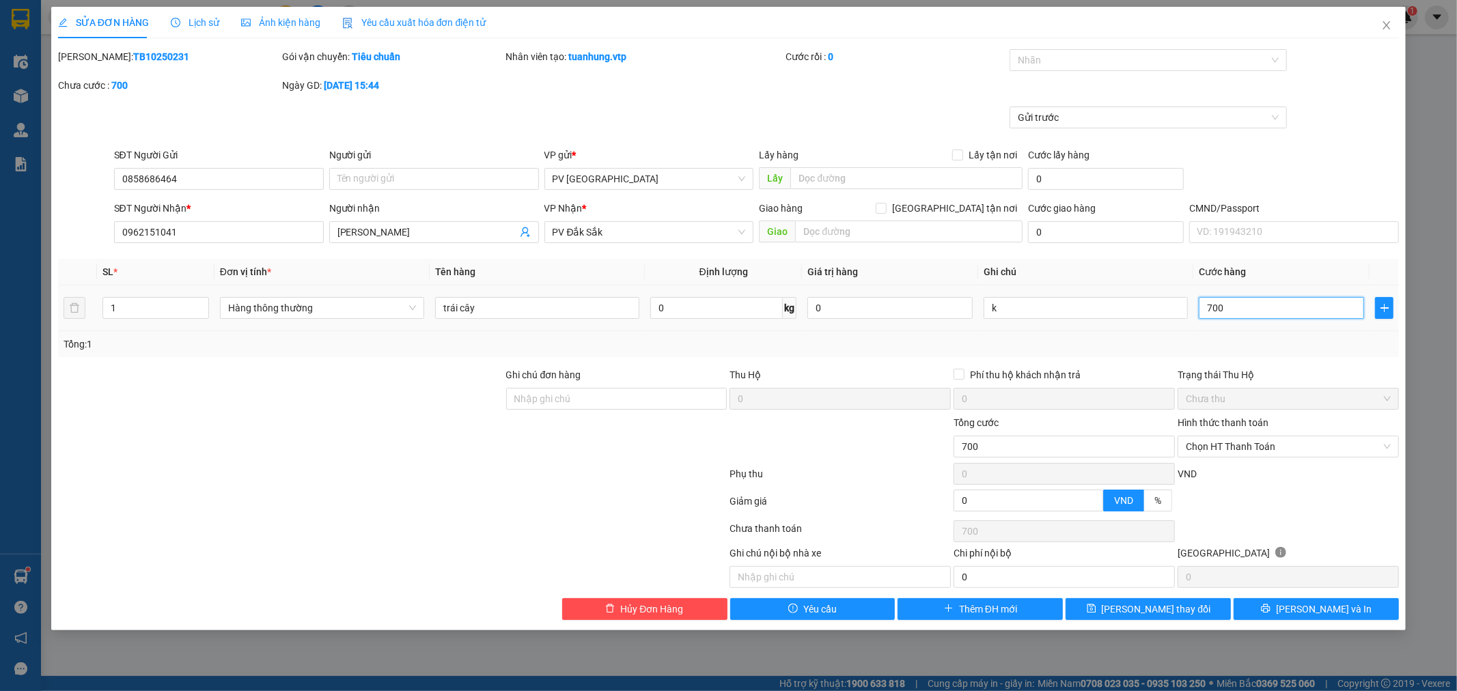
type input "7.000"
type input "70.000"
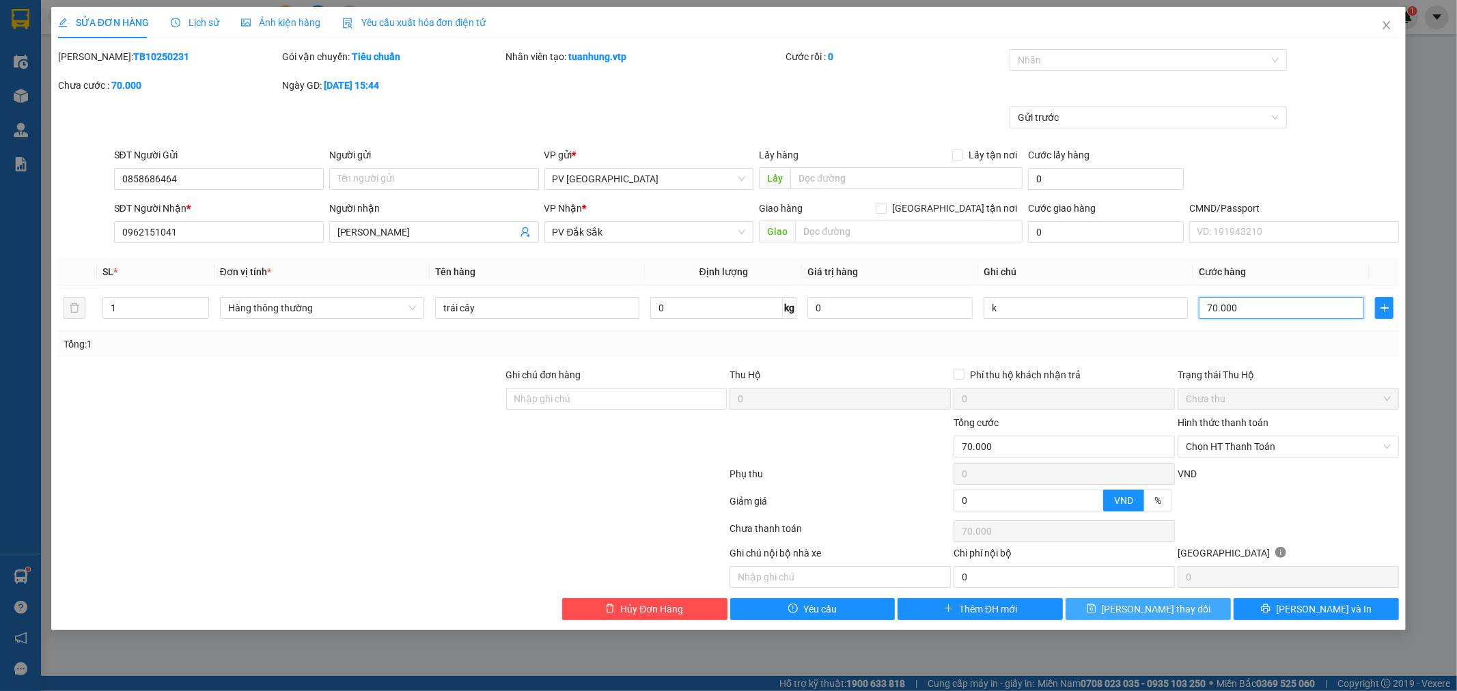
type input "70.000"
click at [1175, 611] on span "[PERSON_NAME] thay đổi" at bounding box center [1156, 609] width 109 height 15
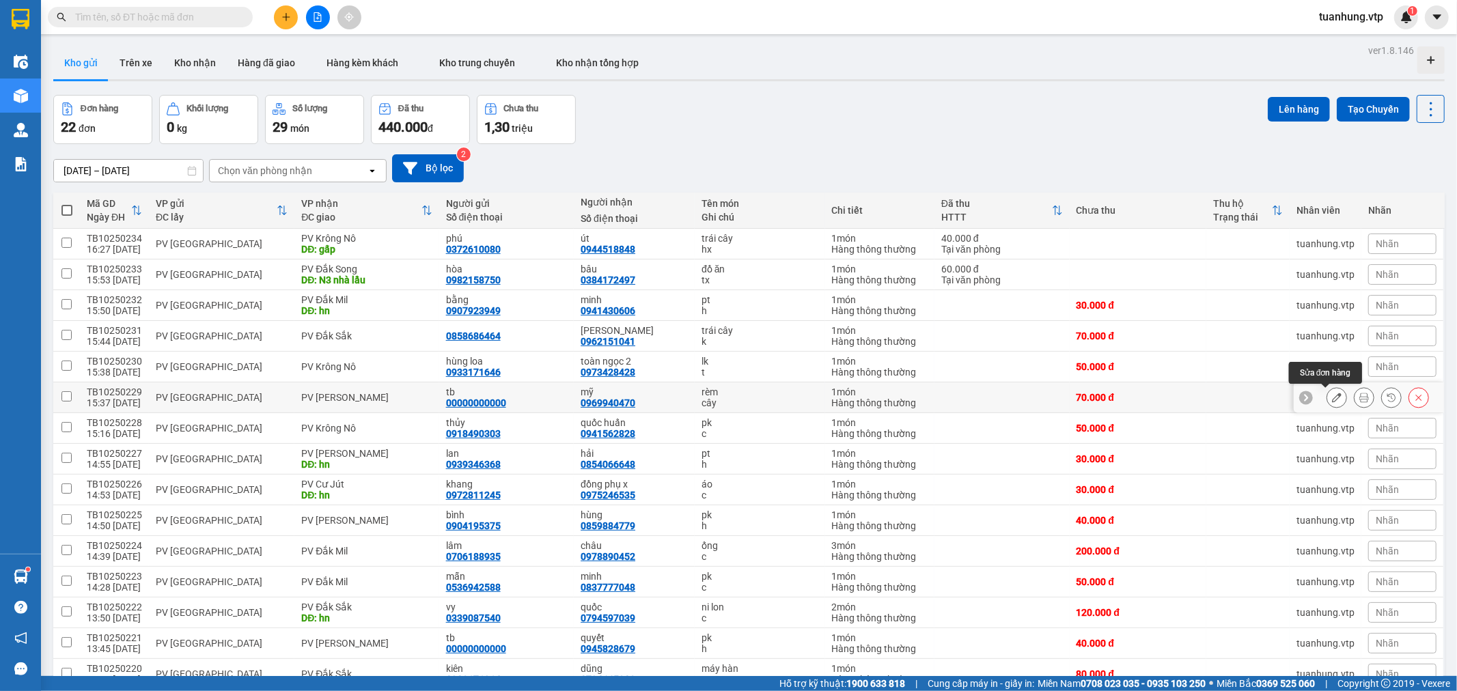
click at [1327, 398] on button at bounding box center [1336, 398] width 19 height 24
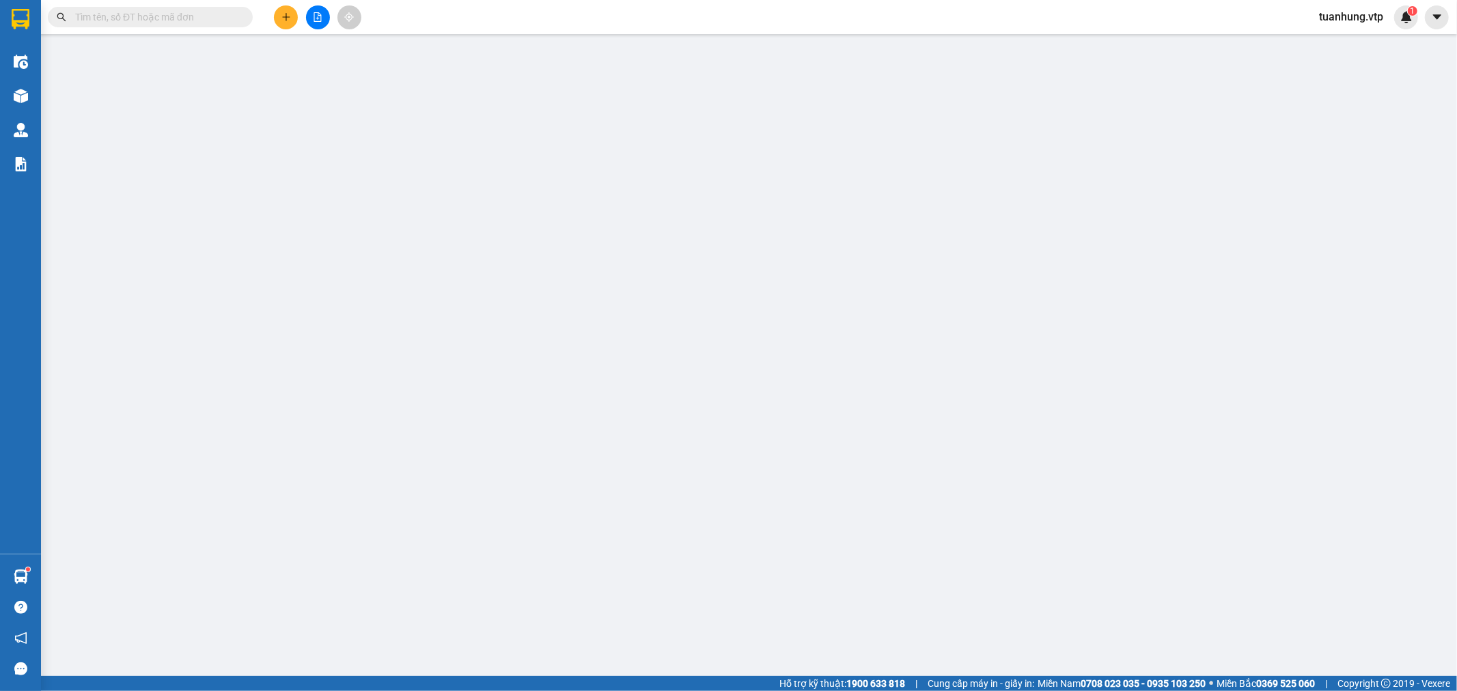
type input "00000000000"
type input "tb"
type input "0969940470"
type input "mỹ"
type input "0"
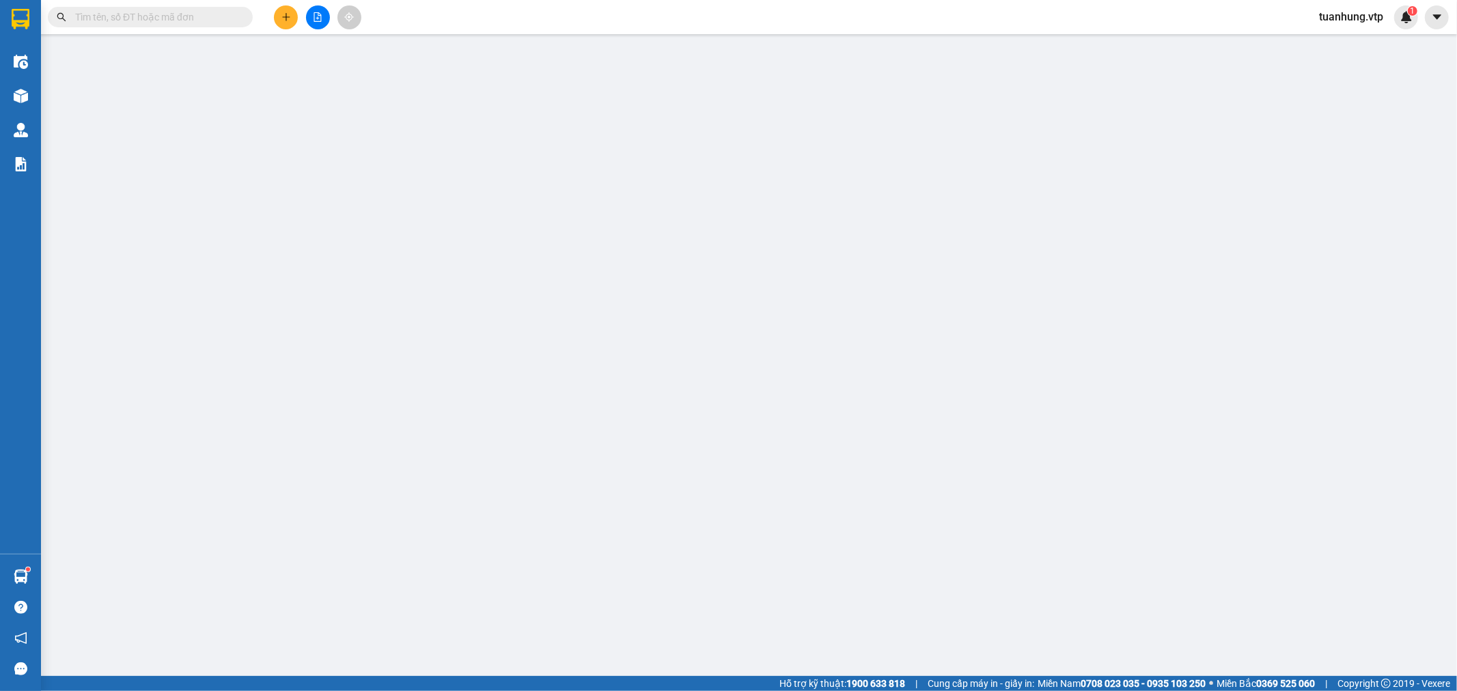
type input "70.000"
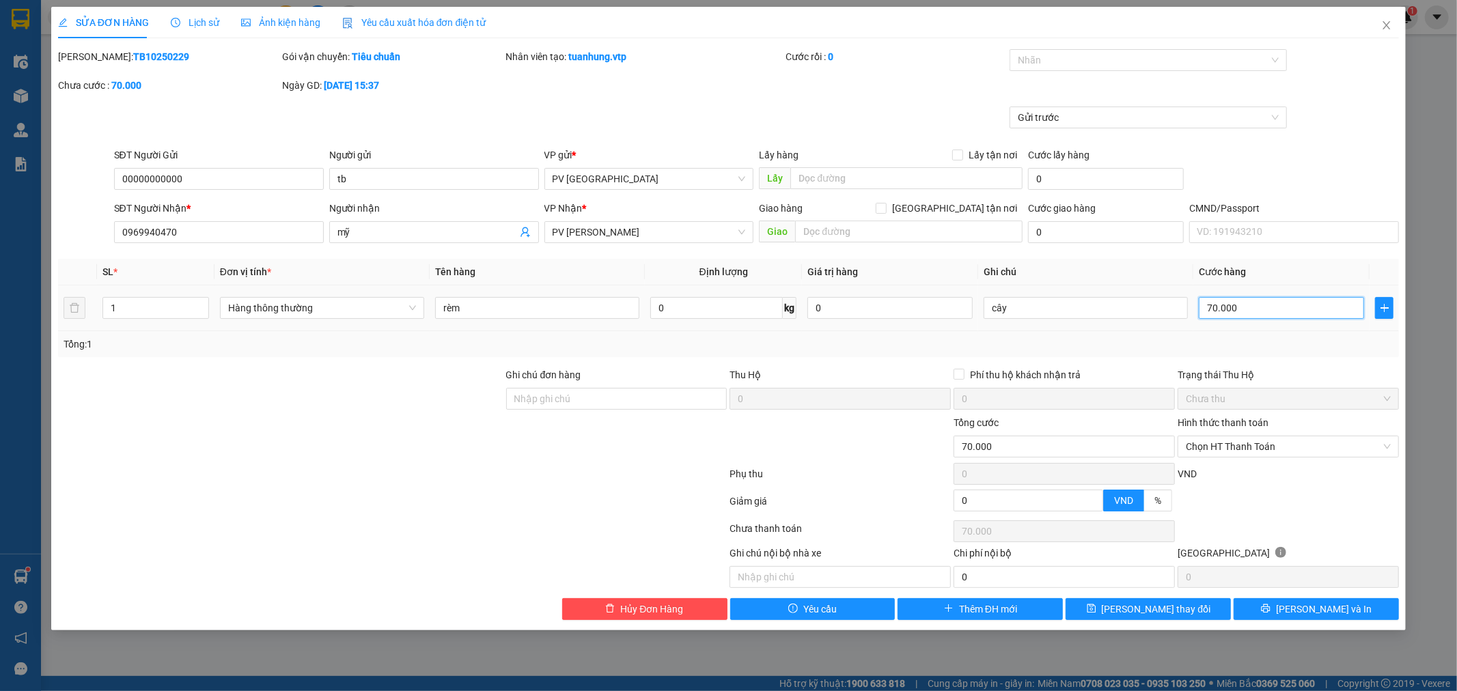
click at [1212, 312] on input "70.000" at bounding box center [1281, 308] width 165 height 22
type input "6"
type input "60"
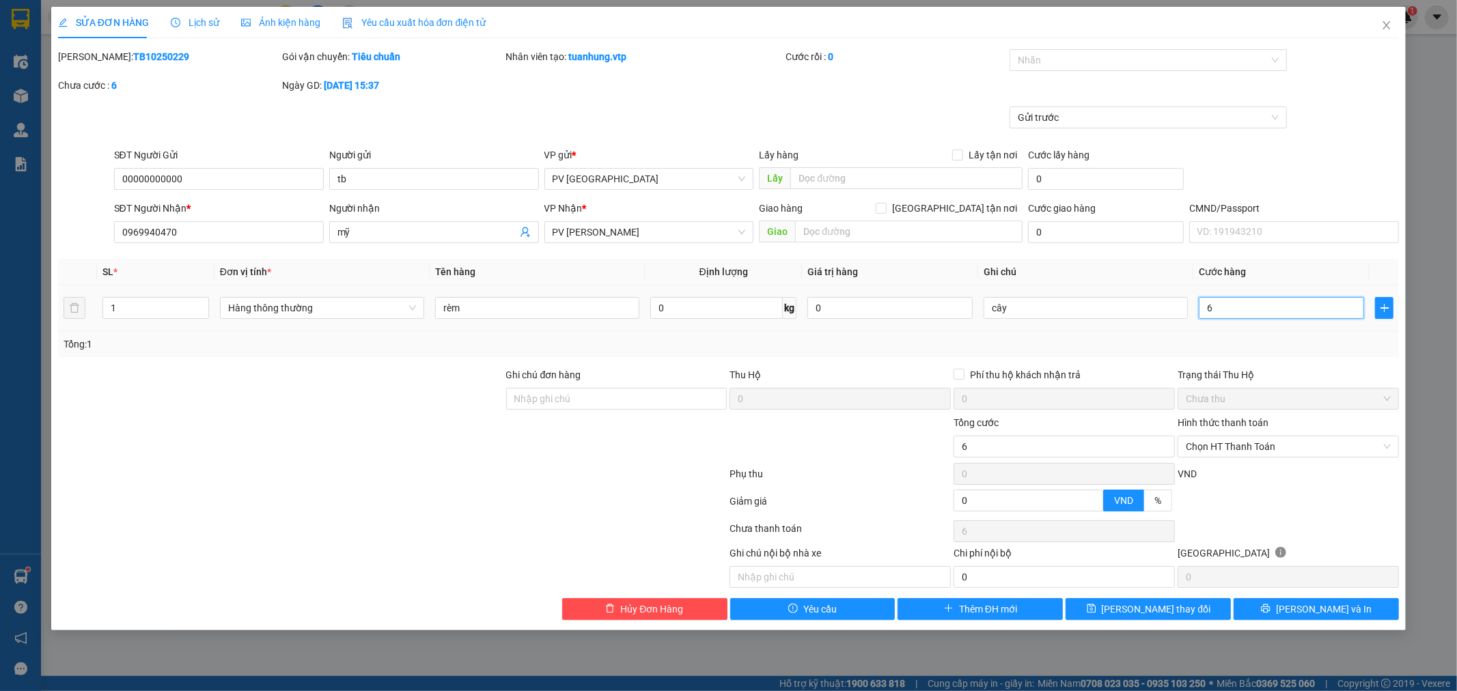
type input "60"
type input "600"
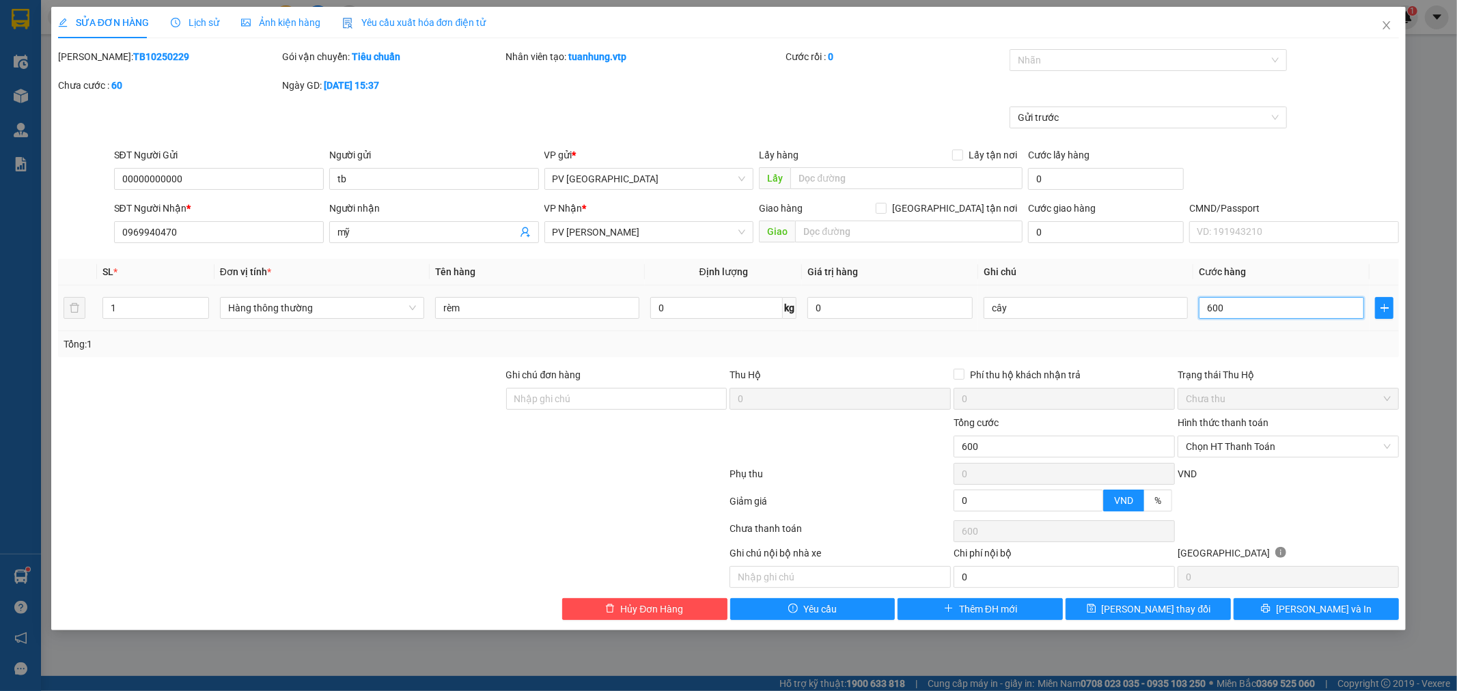
type input "6.000"
type input "60.000"
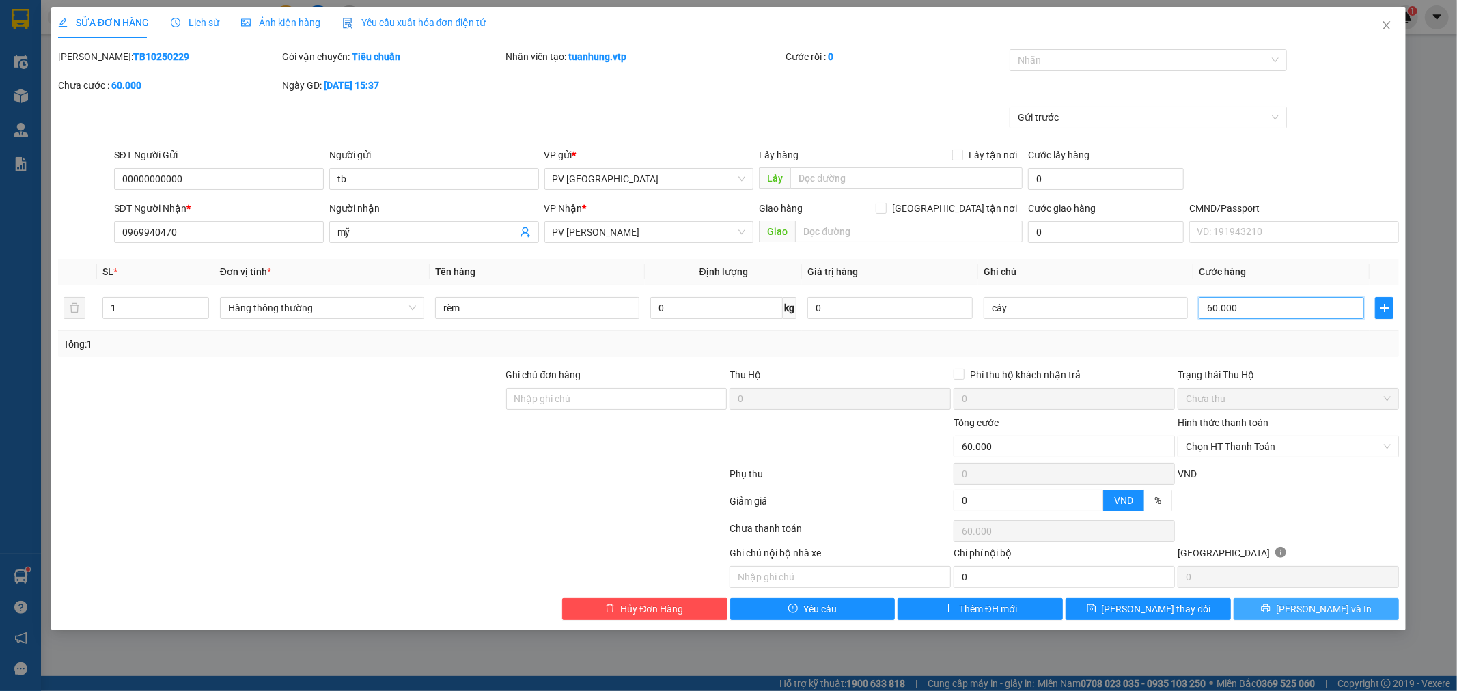
type input "60.000"
click at [1302, 610] on button "[PERSON_NAME] và In" at bounding box center [1315, 609] width 165 height 22
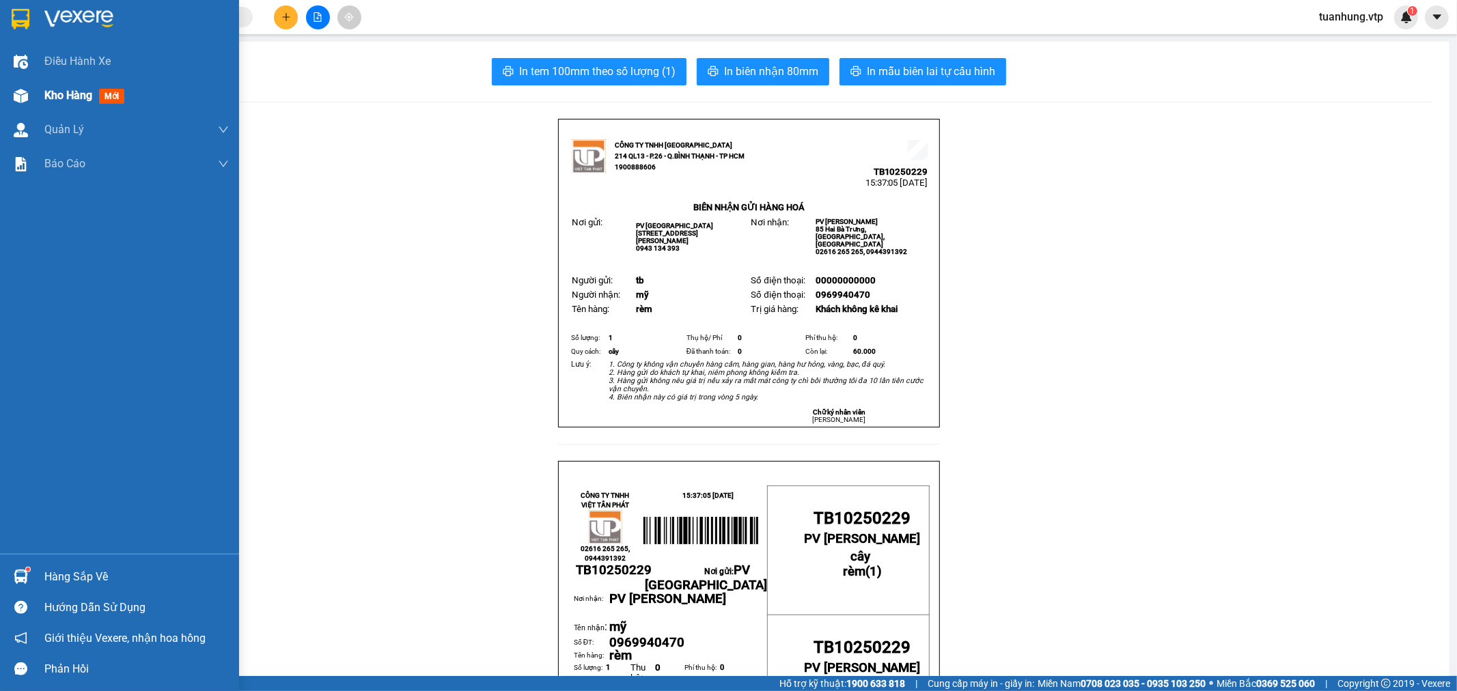
click at [53, 94] on span "Kho hàng" at bounding box center [68, 95] width 48 height 13
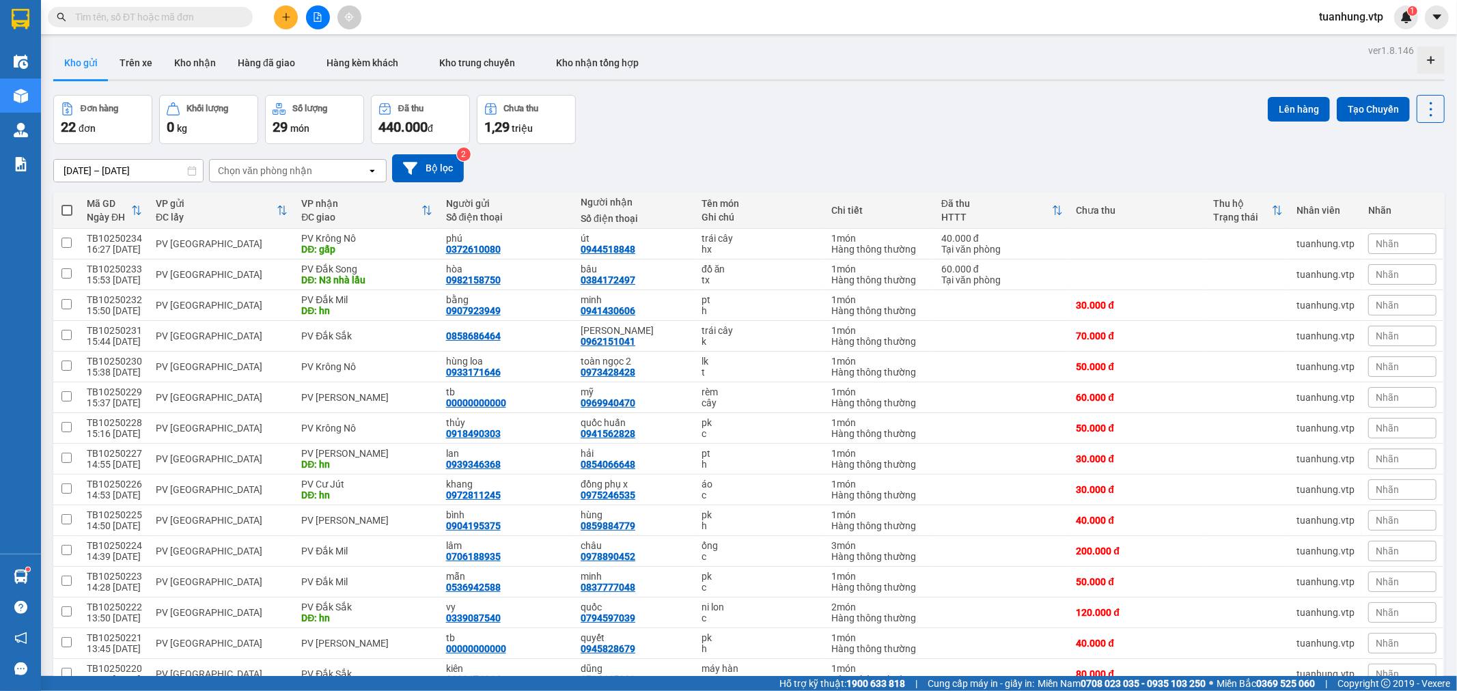
click at [70, 212] on span at bounding box center [66, 210] width 11 height 11
click at [67, 204] on input "checkbox" at bounding box center [67, 204] width 0 height 0
checkbox input "true"
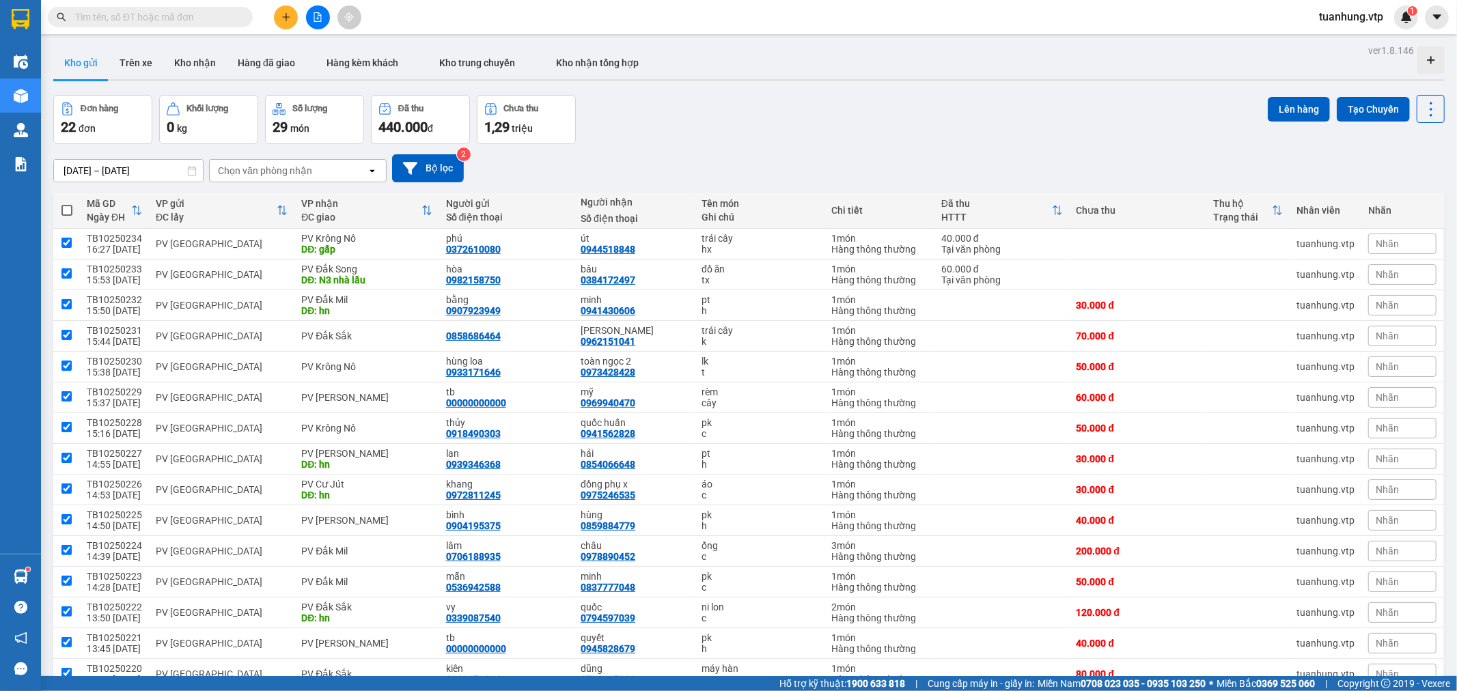
checkbox input "true"
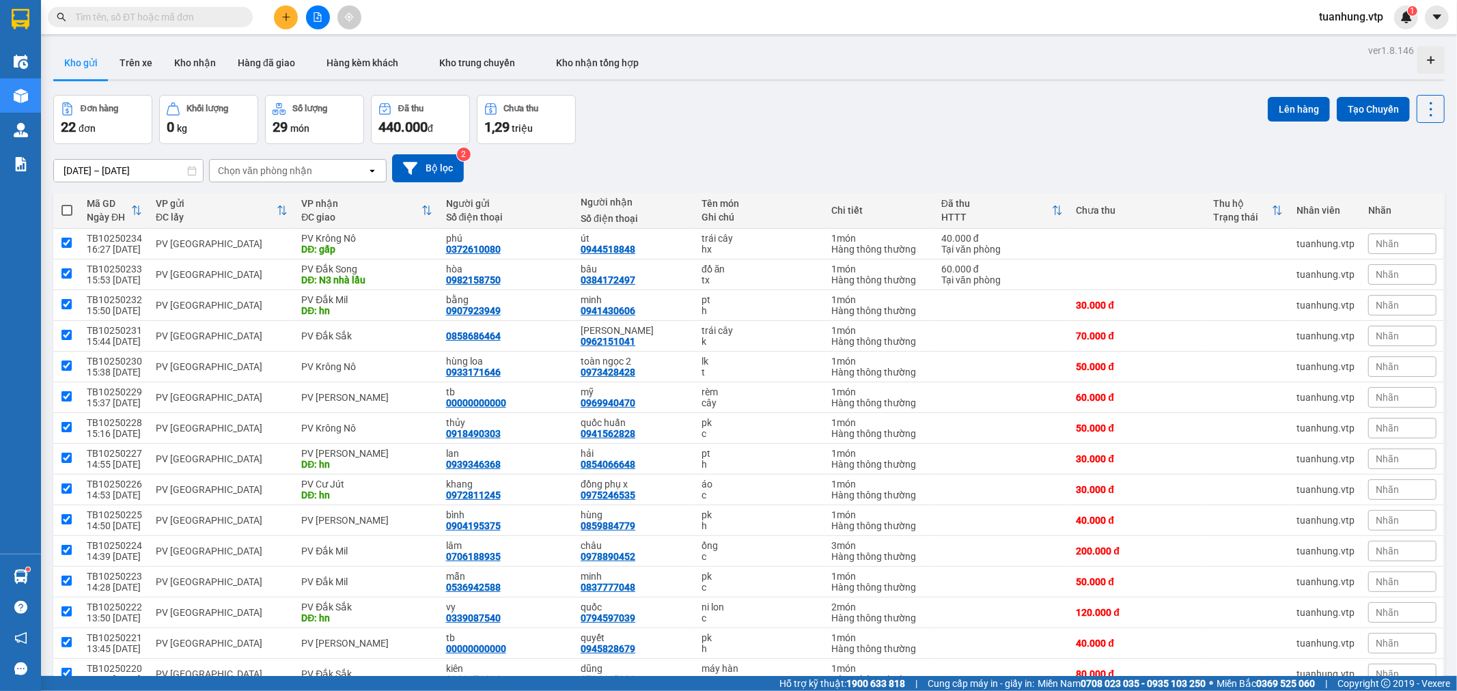
checkbox input "true"
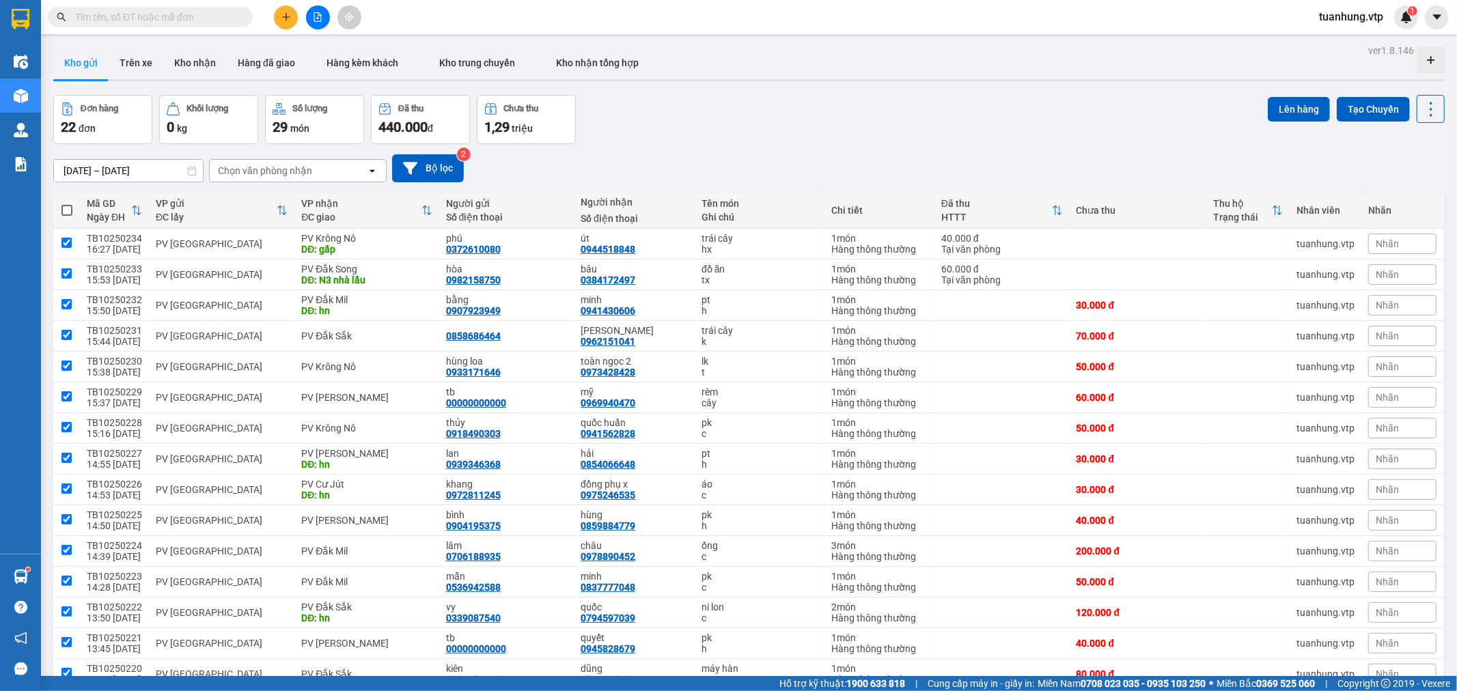
checkbox input "true"
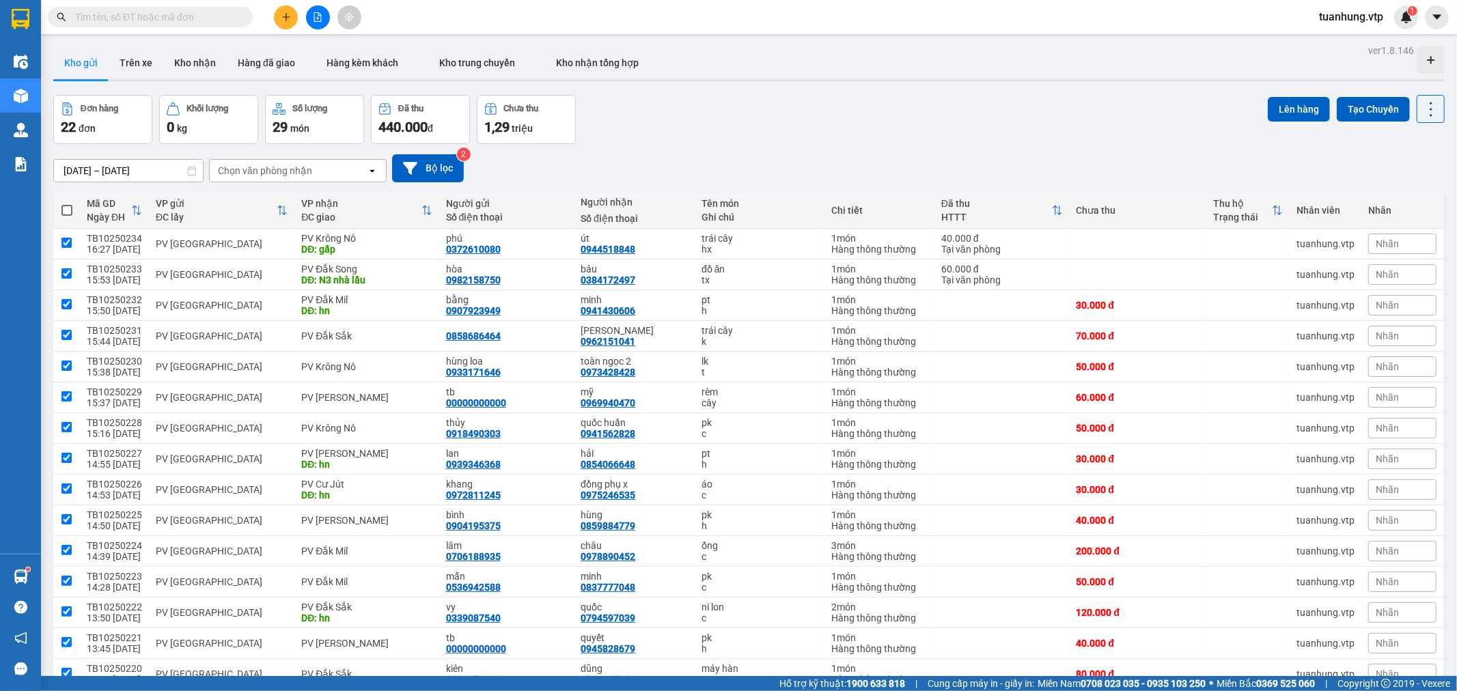
checkbox input "true"
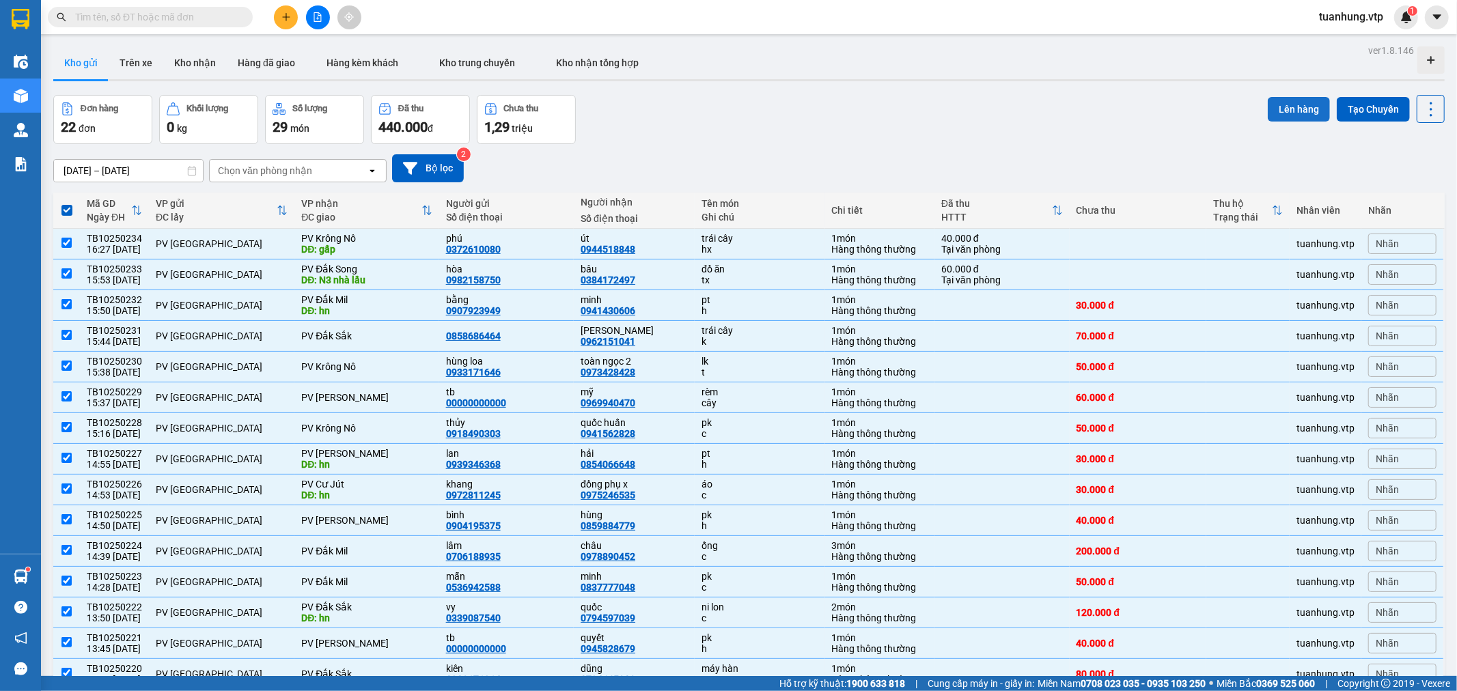
click at [1280, 113] on button "Lên hàng" at bounding box center [1299, 109] width 62 height 25
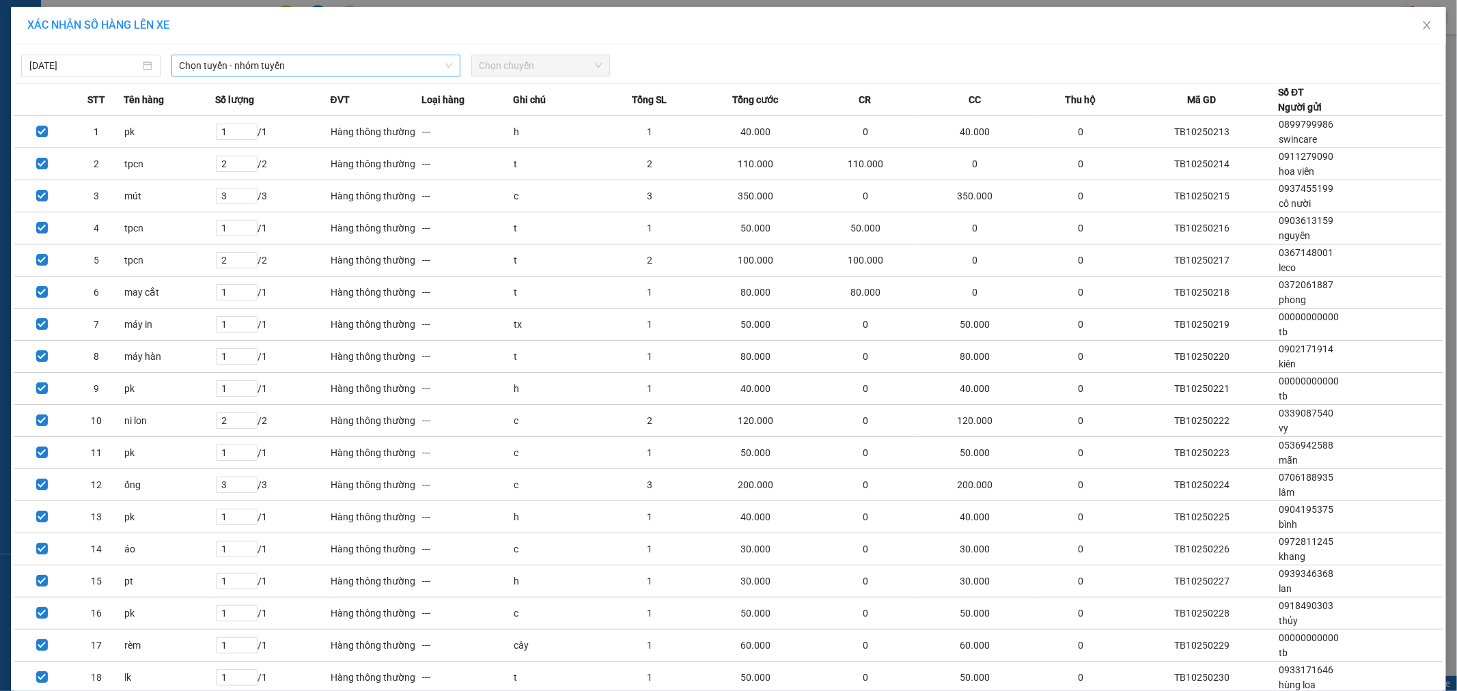
click at [227, 62] on span "Chọn tuyến - nhóm tuyến" at bounding box center [316, 65] width 273 height 20
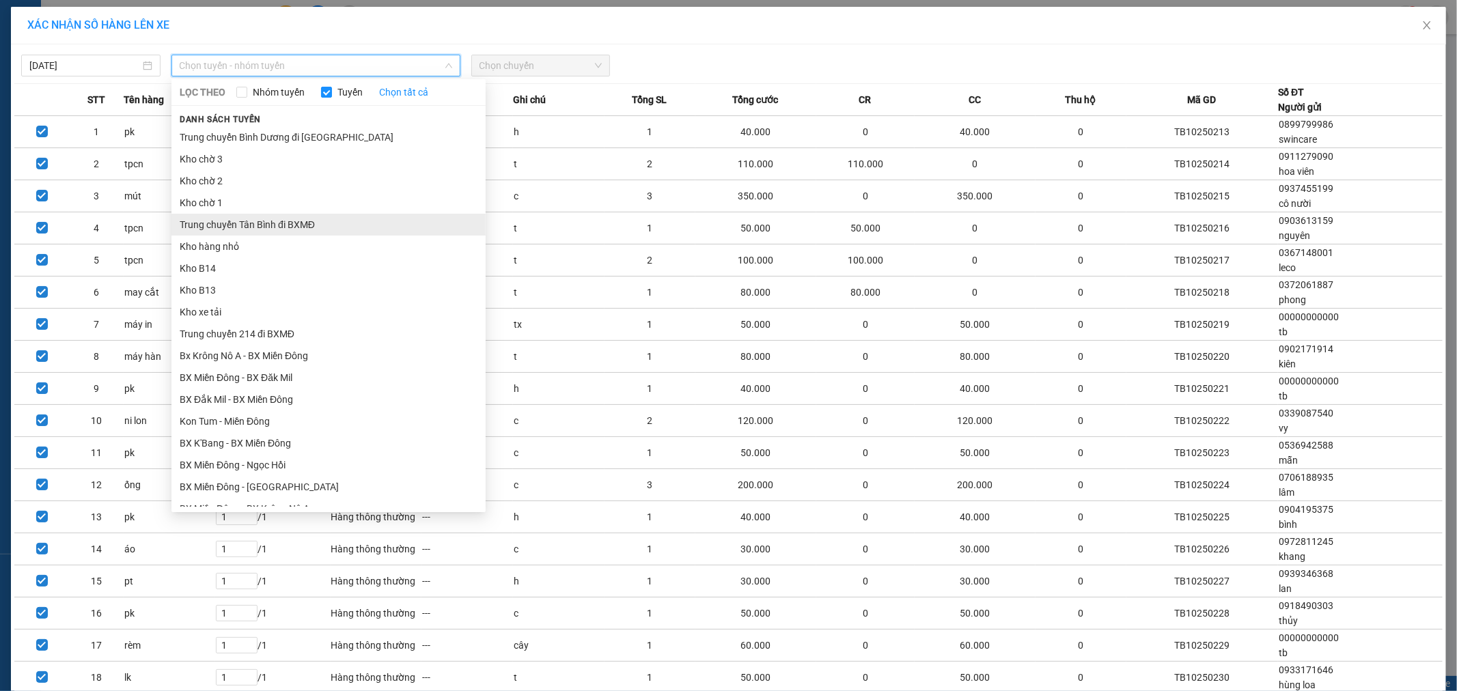
click at [283, 227] on li "Trung chuyển Tân Bình đi BXMĐ" at bounding box center [328, 225] width 314 height 22
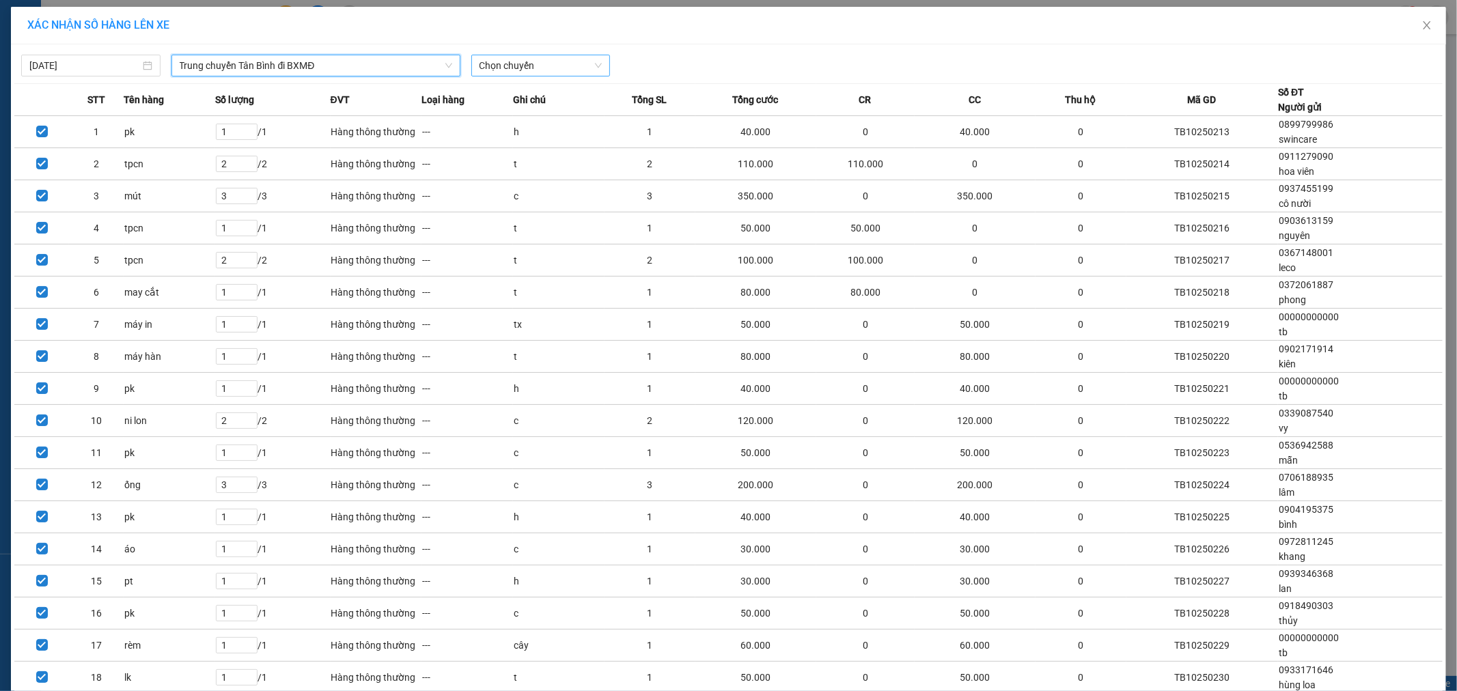
click at [596, 66] on div "Chọn chuyến" at bounding box center [540, 66] width 139 height 22
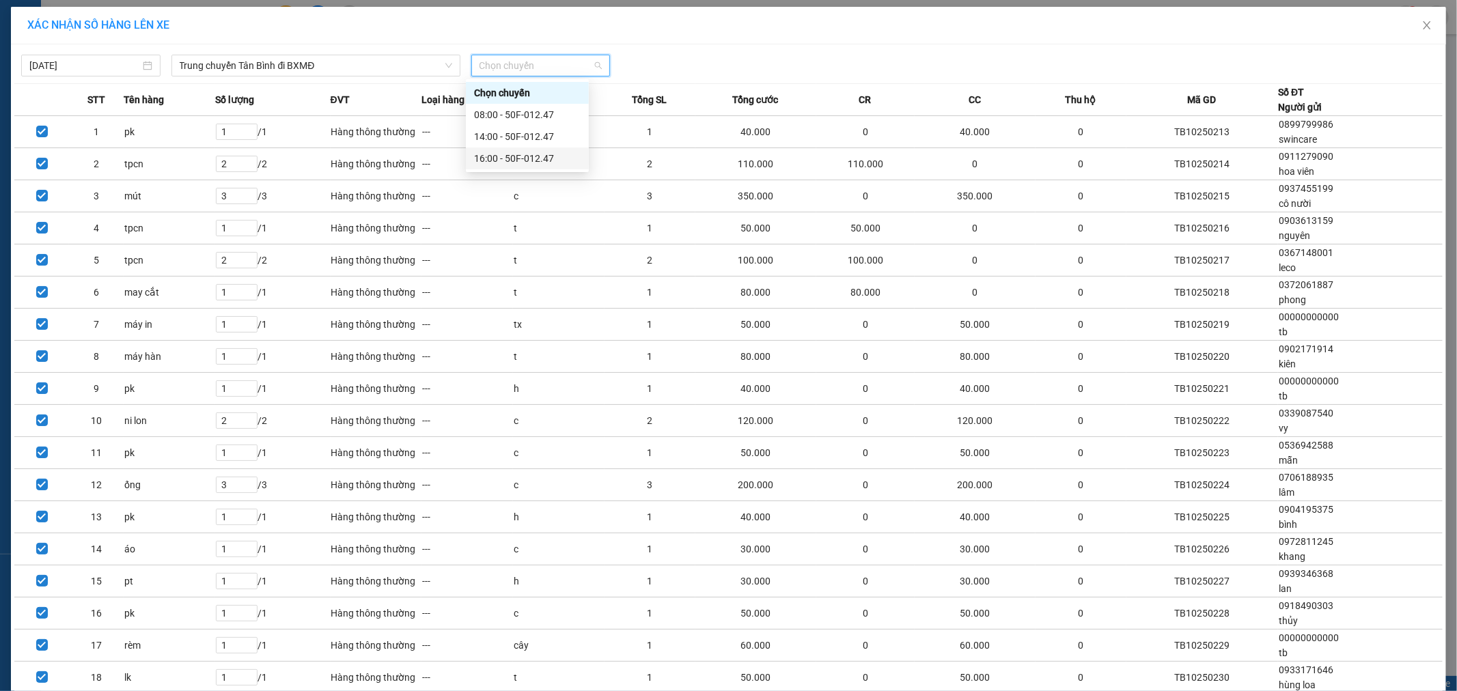
click at [530, 159] on div "16:00 - 50F-012.47" at bounding box center [527, 158] width 107 height 15
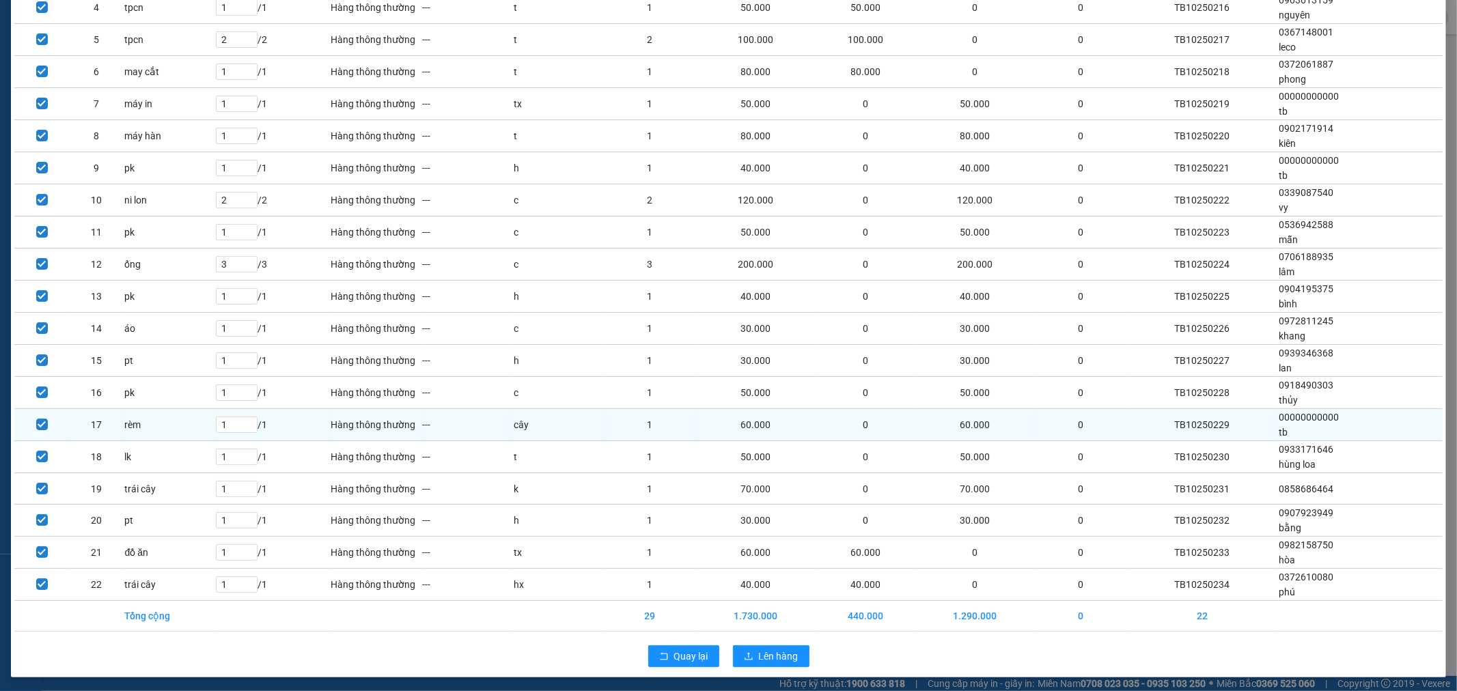
scroll to position [232, 0]
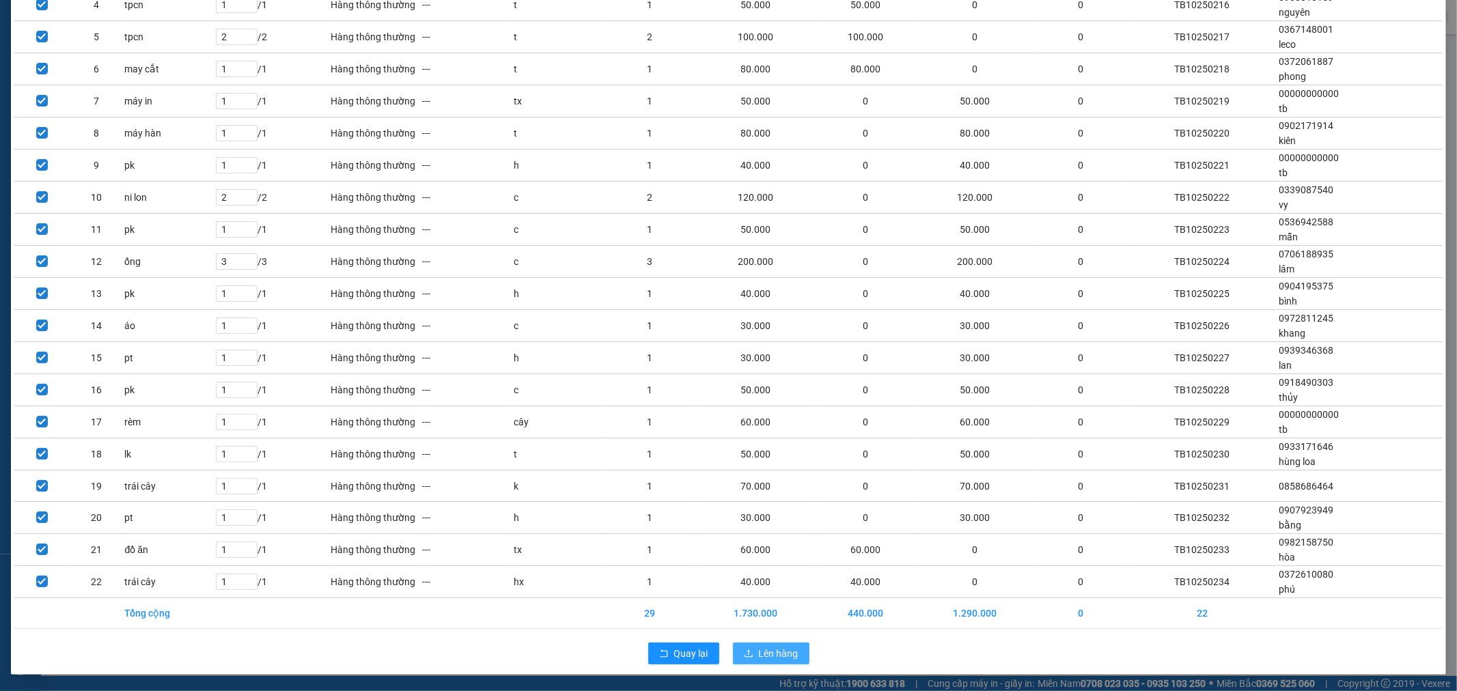
click at [759, 652] on span "Lên hàng" at bounding box center [779, 653] width 40 height 15
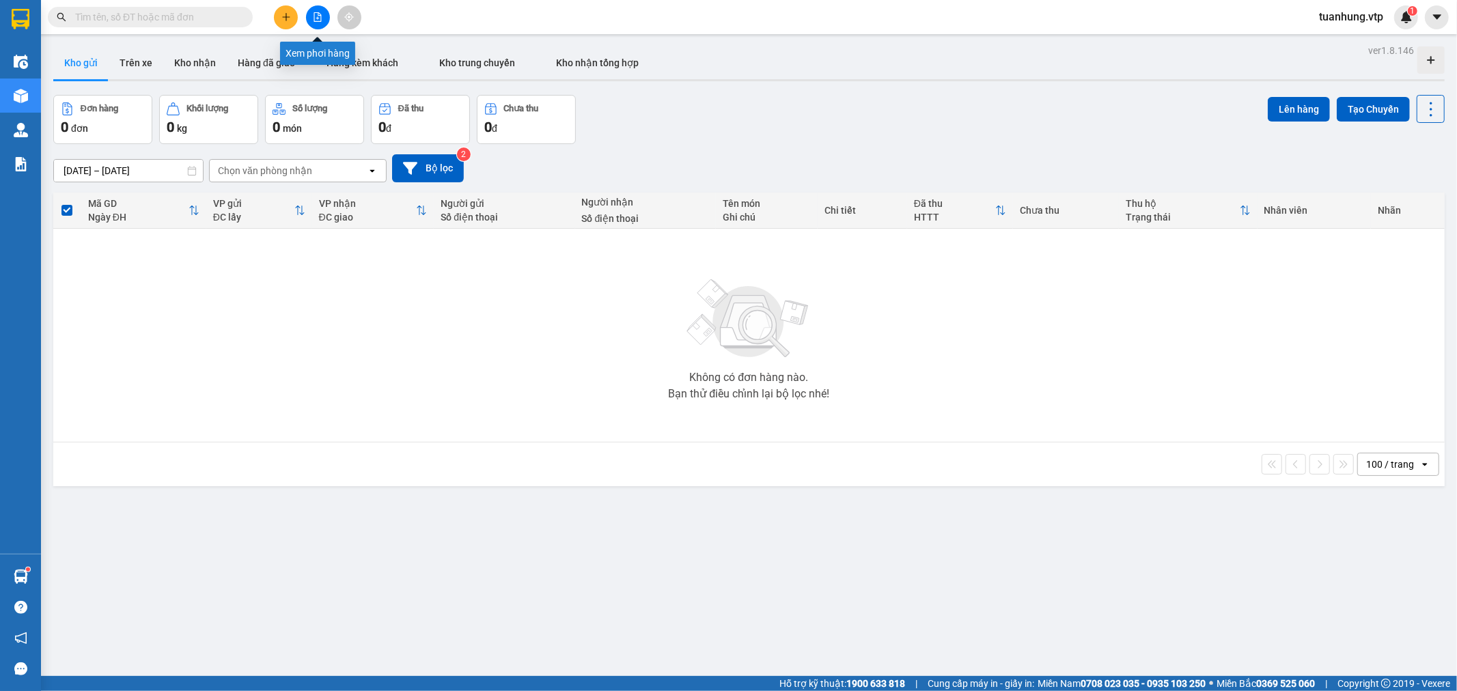
click at [318, 16] on icon "file-add" at bounding box center [318, 17] width 10 height 10
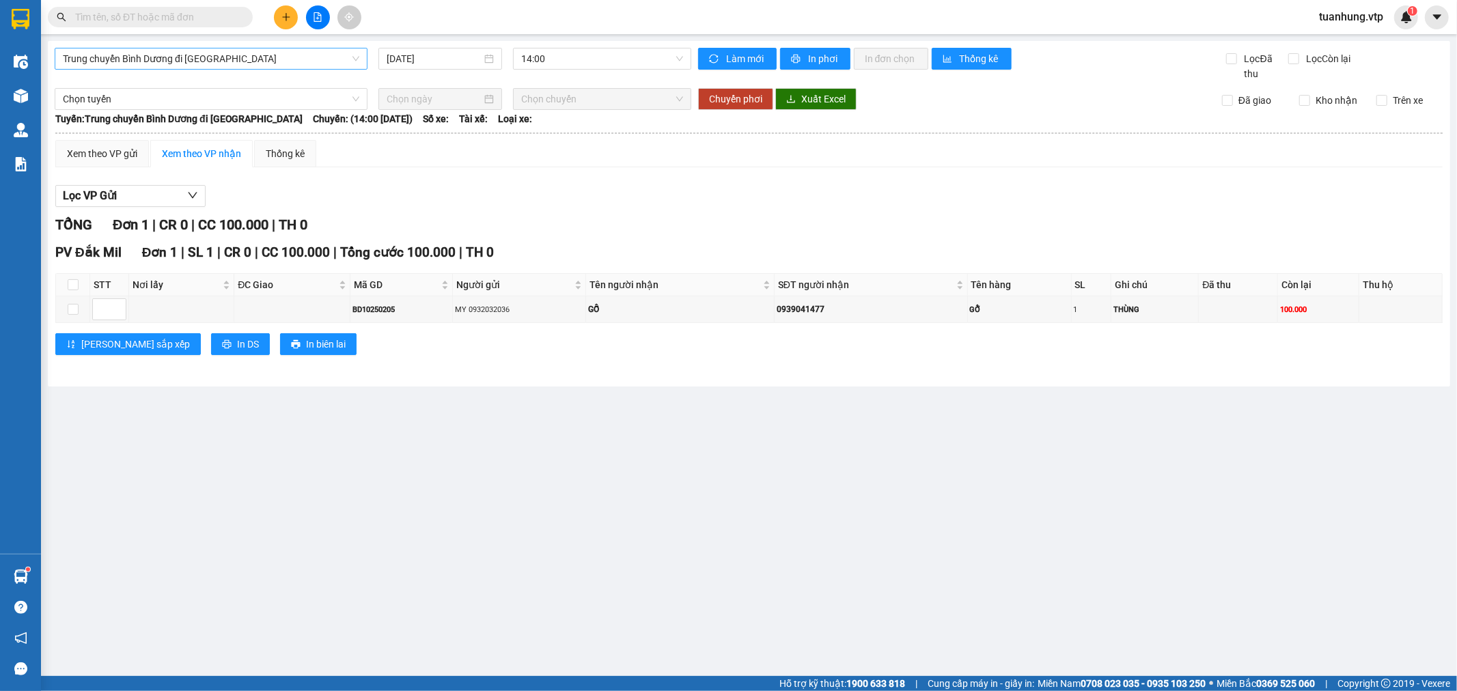
click at [141, 59] on span "Trung chuyển Bình Dương đi [GEOGRAPHIC_DATA]" at bounding box center [211, 58] width 296 height 20
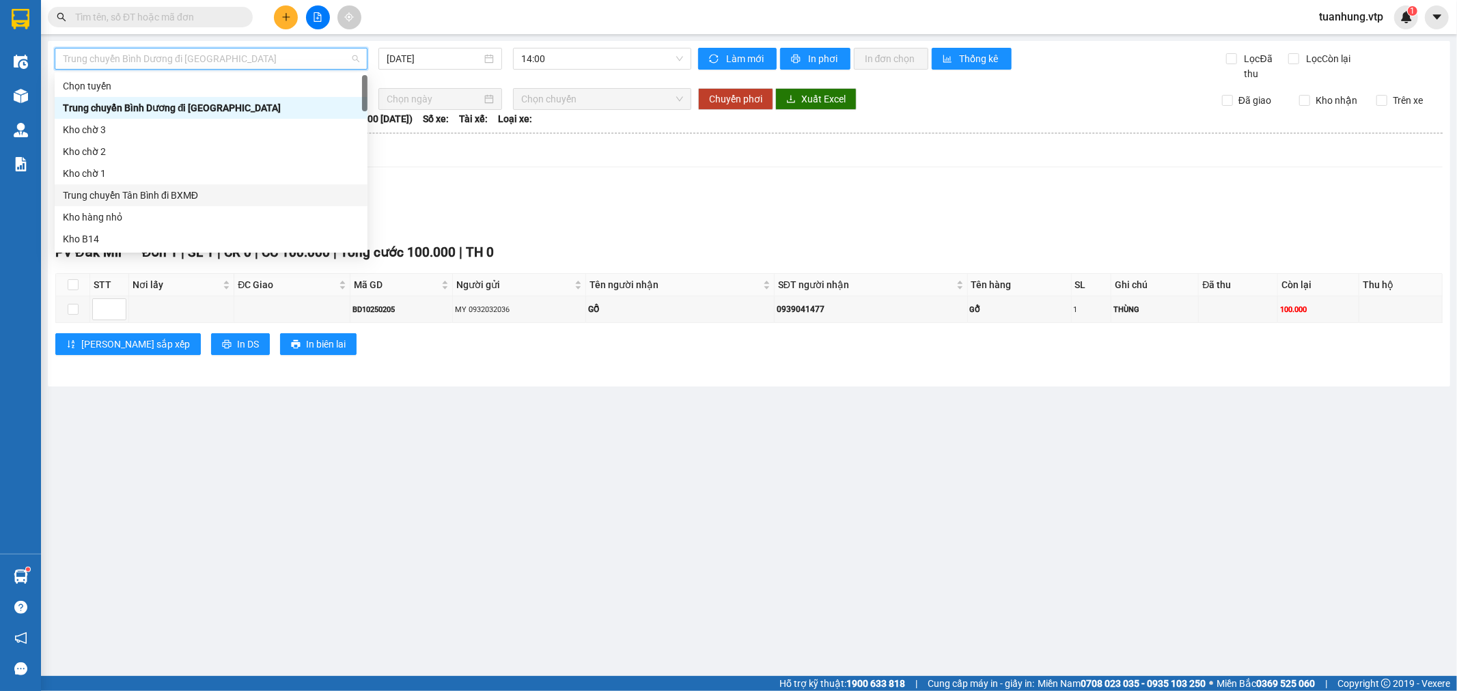
click at [157, 194] on div "Trung chuyển Tân Bình đi BXMĐ" at bounding box center [211, 195] width 296 height 15
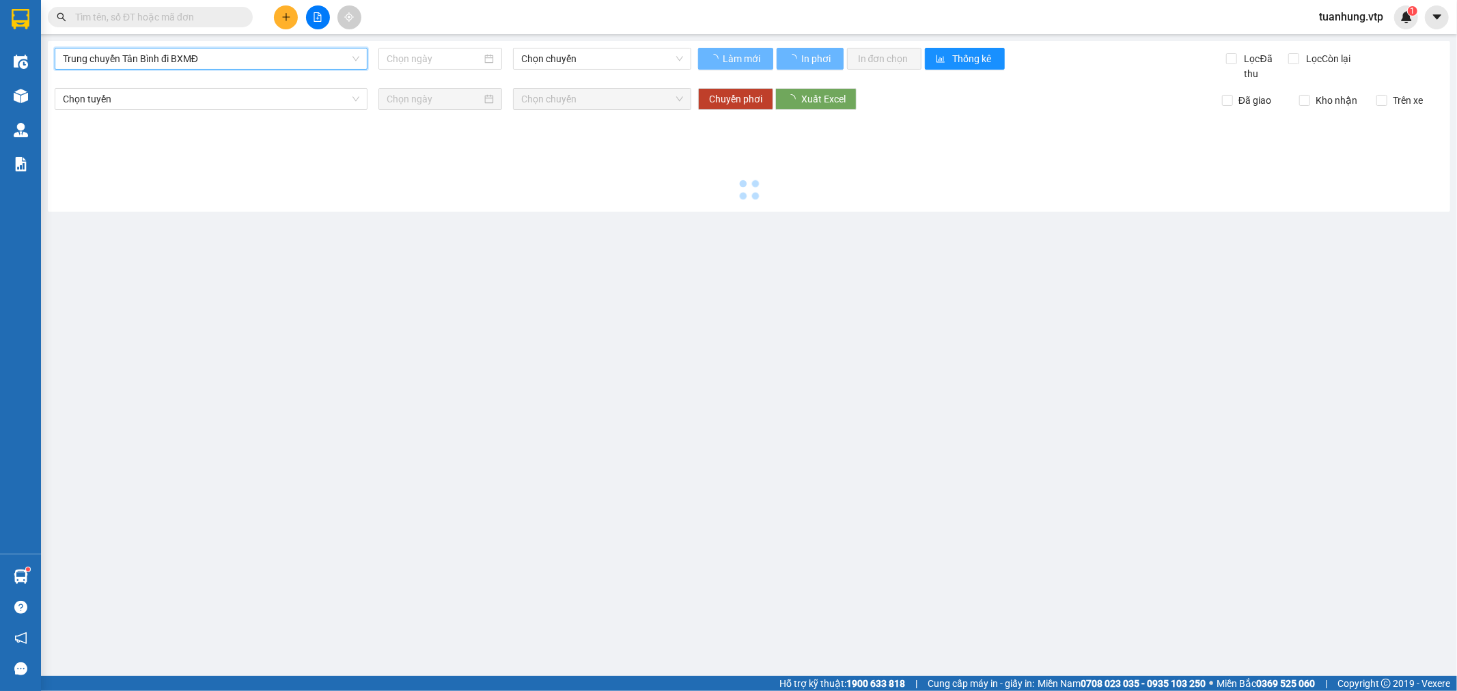
type input "[DATE]"
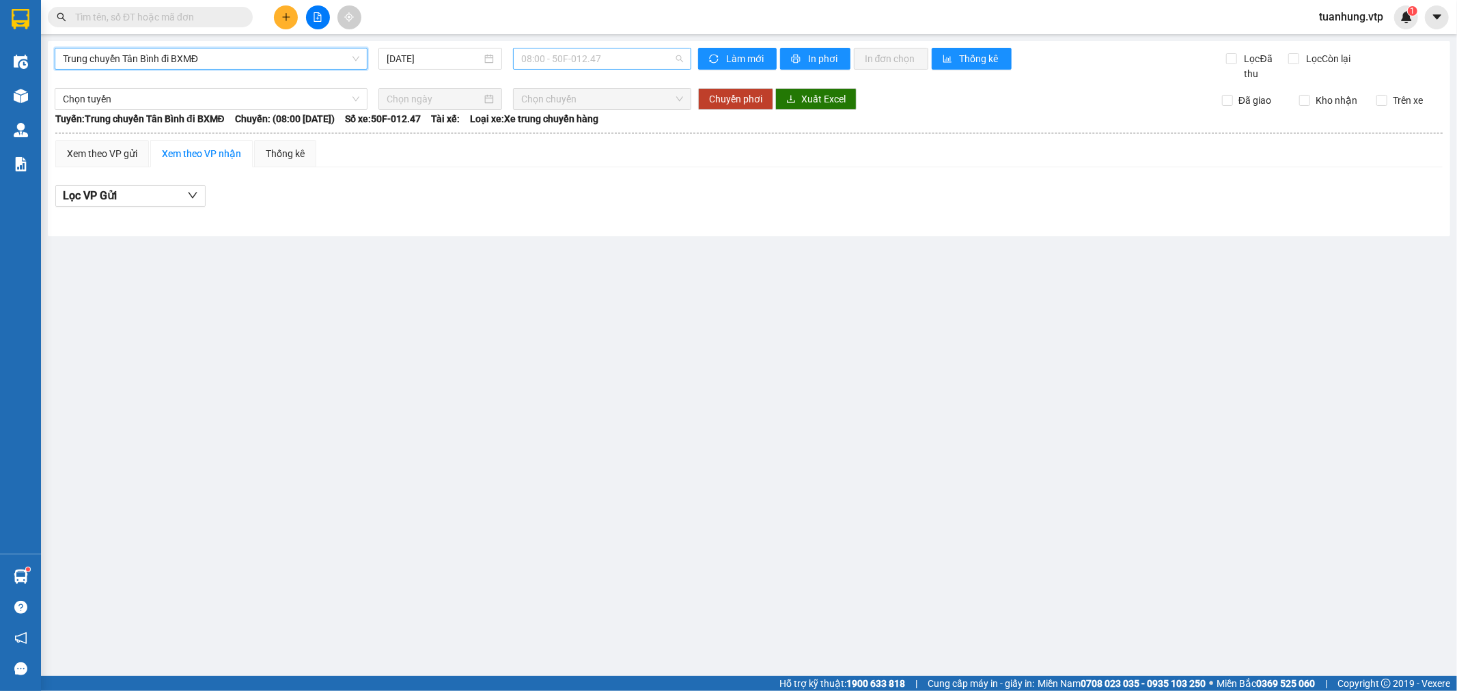
click at [679, 59] on span "08:00 - 50F-012.47" at bounding box center [601, 58] width 161 height 20
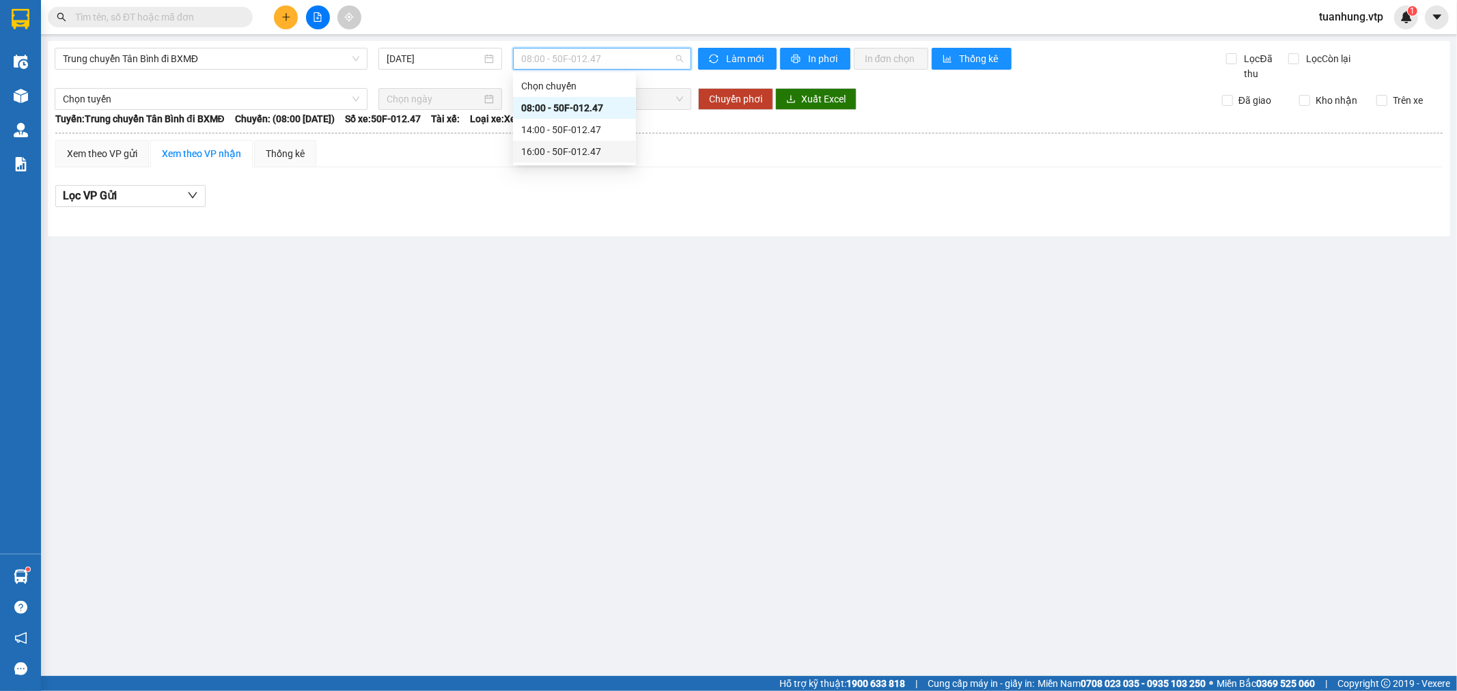
click at [583, 146] on div "16:00 - 50F-012.47" at bounding box center [574, 151] width 107 height 15
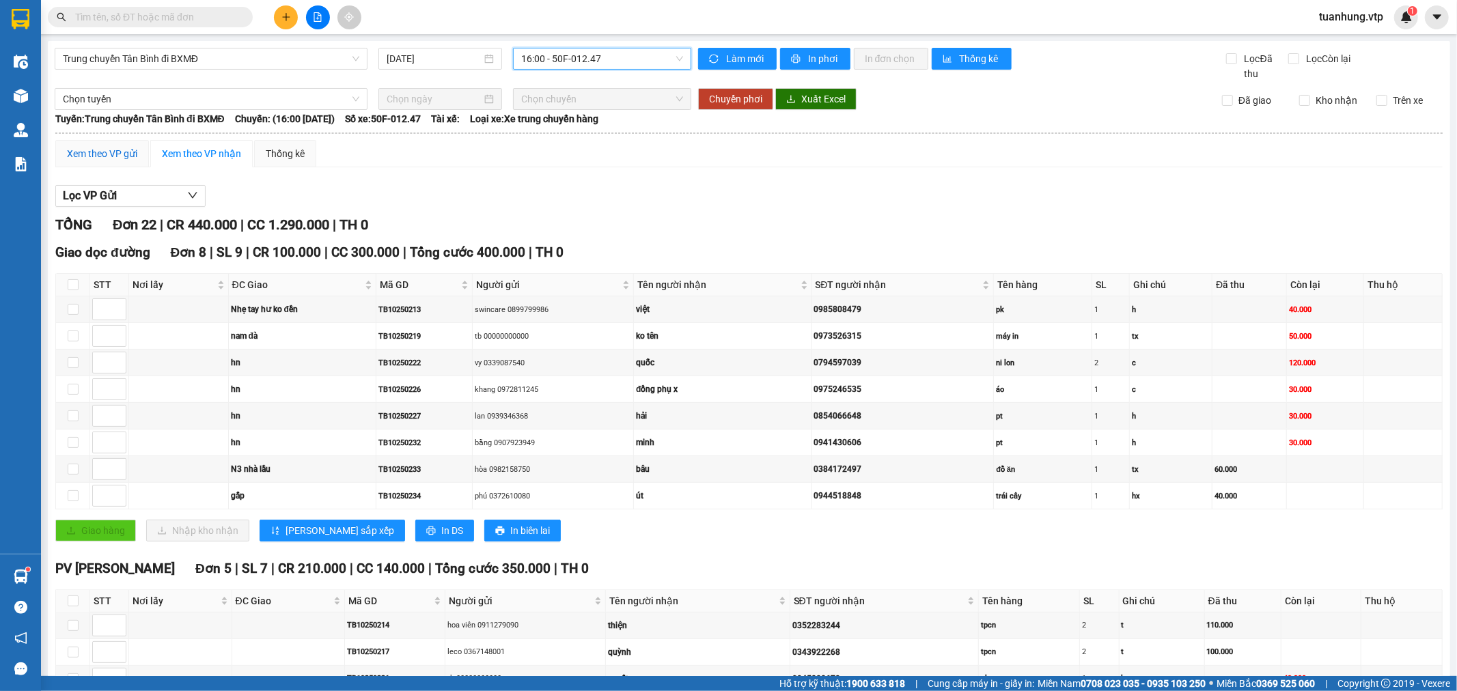
click at [103, 151] on div "Xem theo VP gửi" at bounding box center [102, 153] width 70 height 15
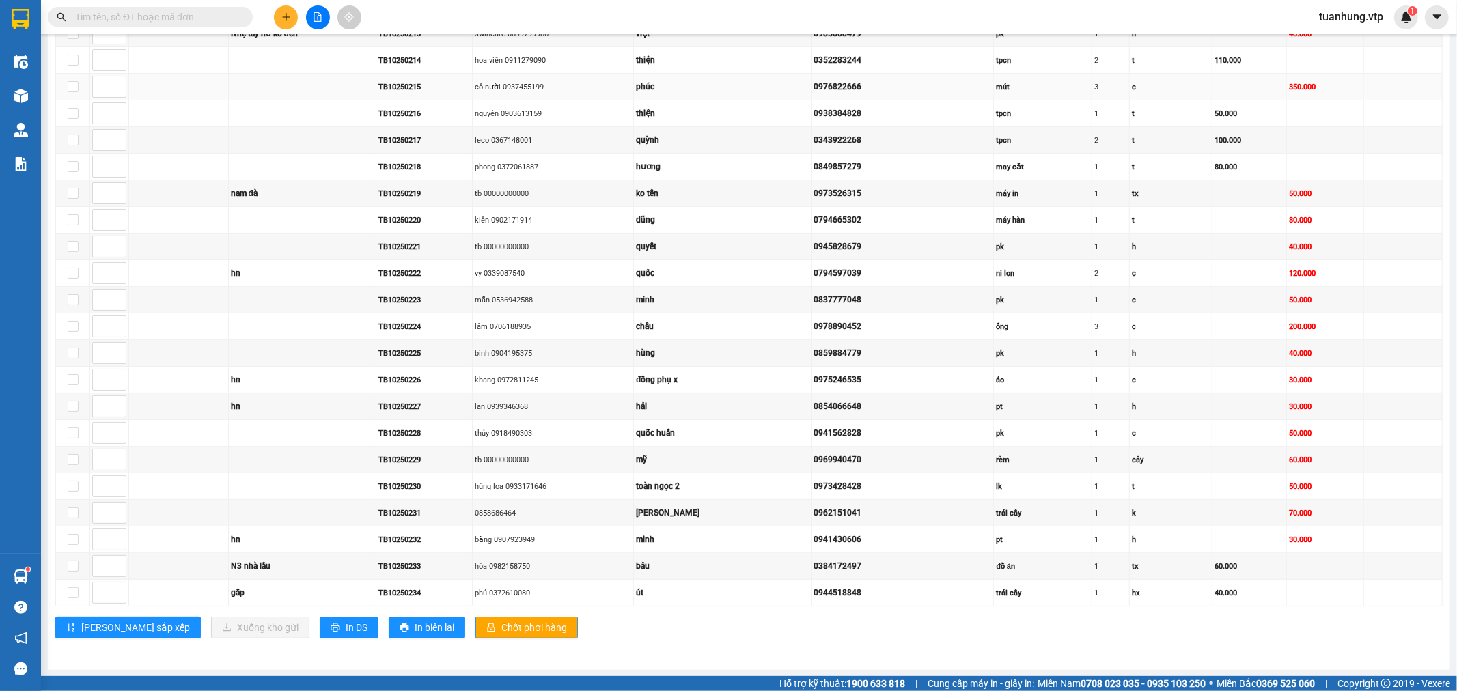
scroll to position [281, 0]
click at [320, 624] on button "In DS" at bounding box center [349, 627] width 59 height 22
click at [346, 624] on span "In DS" at bounding box center [357, 626] width 22 height 15
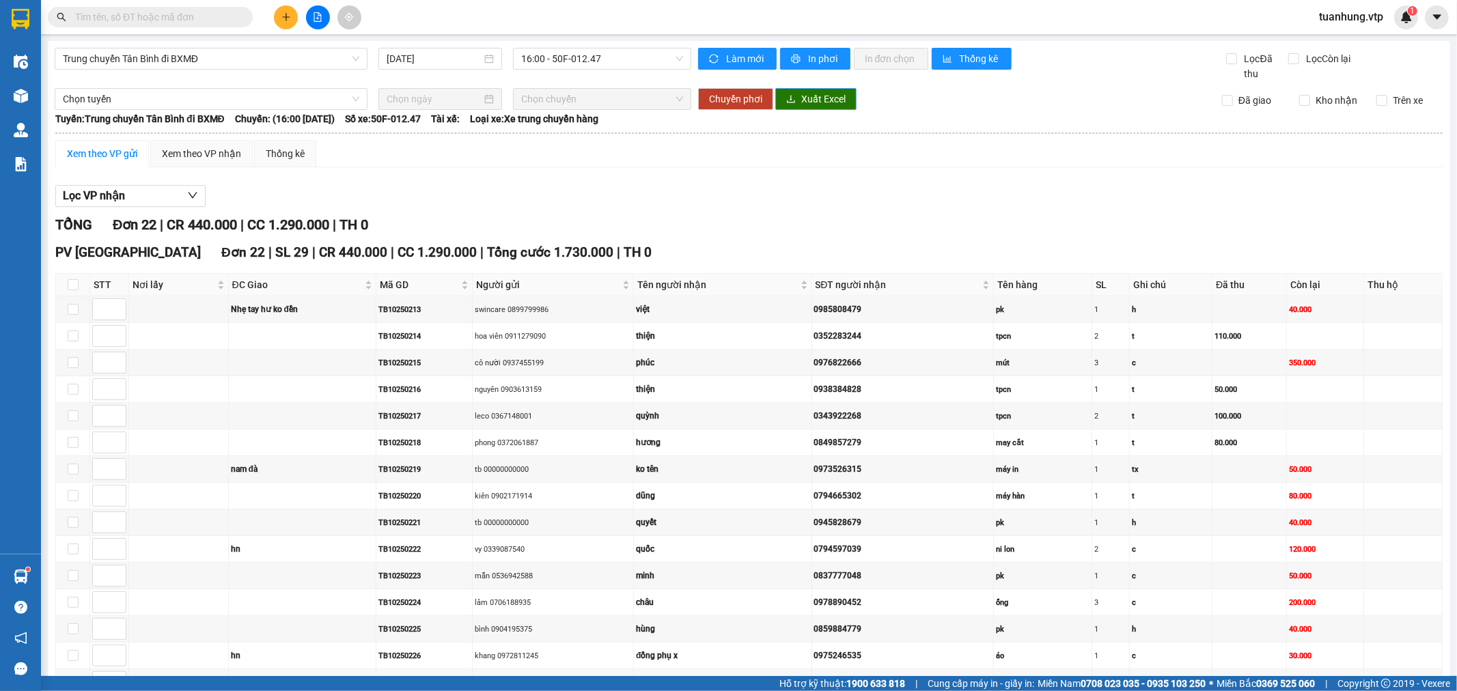
click at [824, 94] on span "Xuất Excel" at bounding box center [823, 99] width 44 height 15
click at [977, 229] on div "TỔNG Đơn 22 | CR 440.000 | CC 1.290.000 | TH 0" at bounding box center [748, 224] width 1387 height 21
click at [673, 55] on span "16:00 - 50F-012.47" at bounding box center [601, 58] width 161 height 20
click at [568, 154] on div "16:00 - 50F-012.47" at bounding box center [571, 151] width 107 height 15
click at [180, 158] on div "Xem theo VP nhận" at bounding box center [201, 153] width 79 height 15
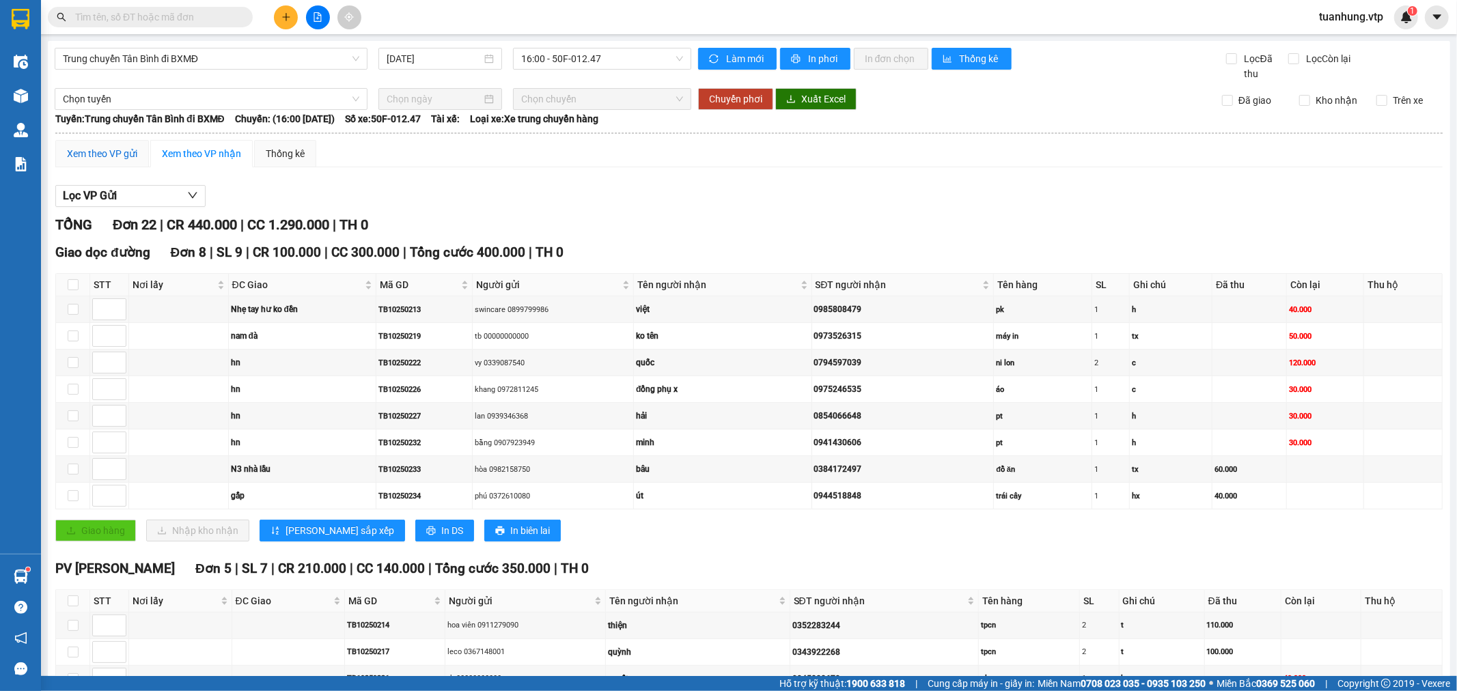
click at [98, 154] on div "Xem theo VP gửi" at bounding box center [102, 153] width 70 height 15
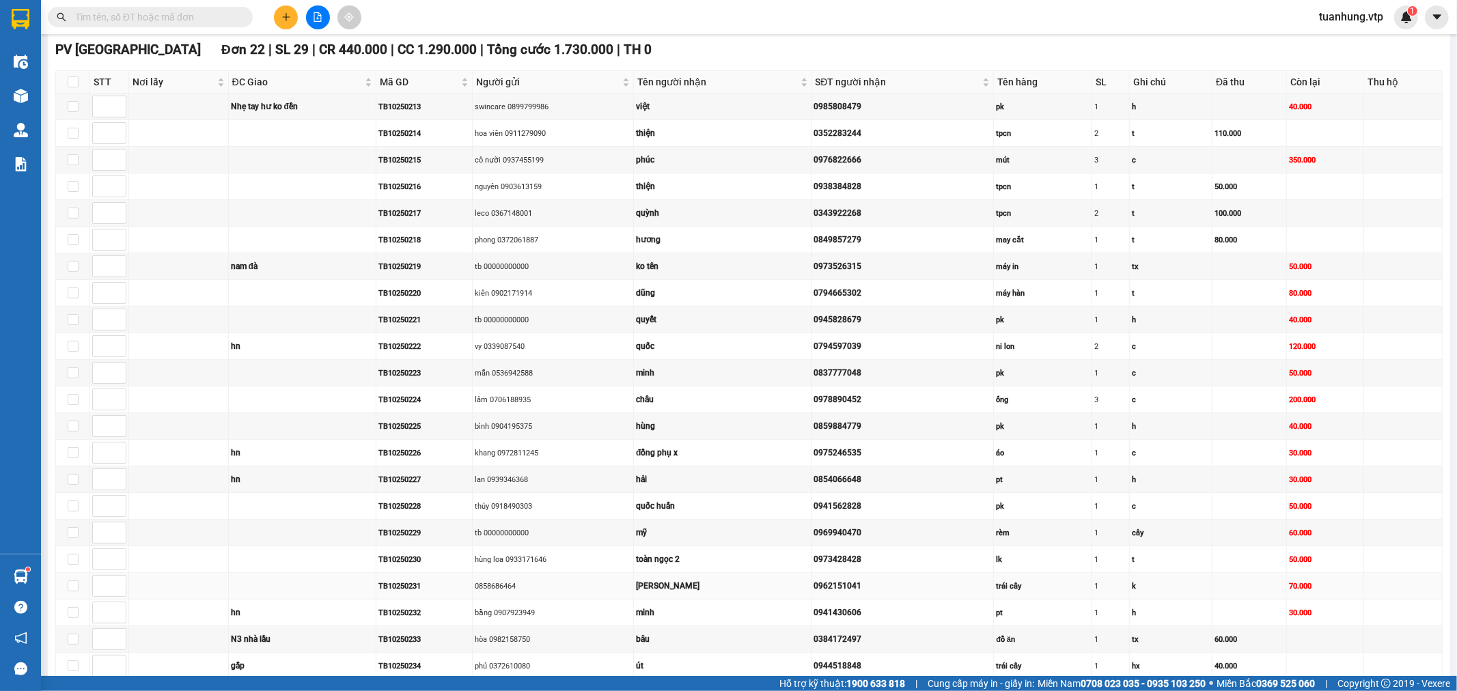
scroll to position [281, 0]
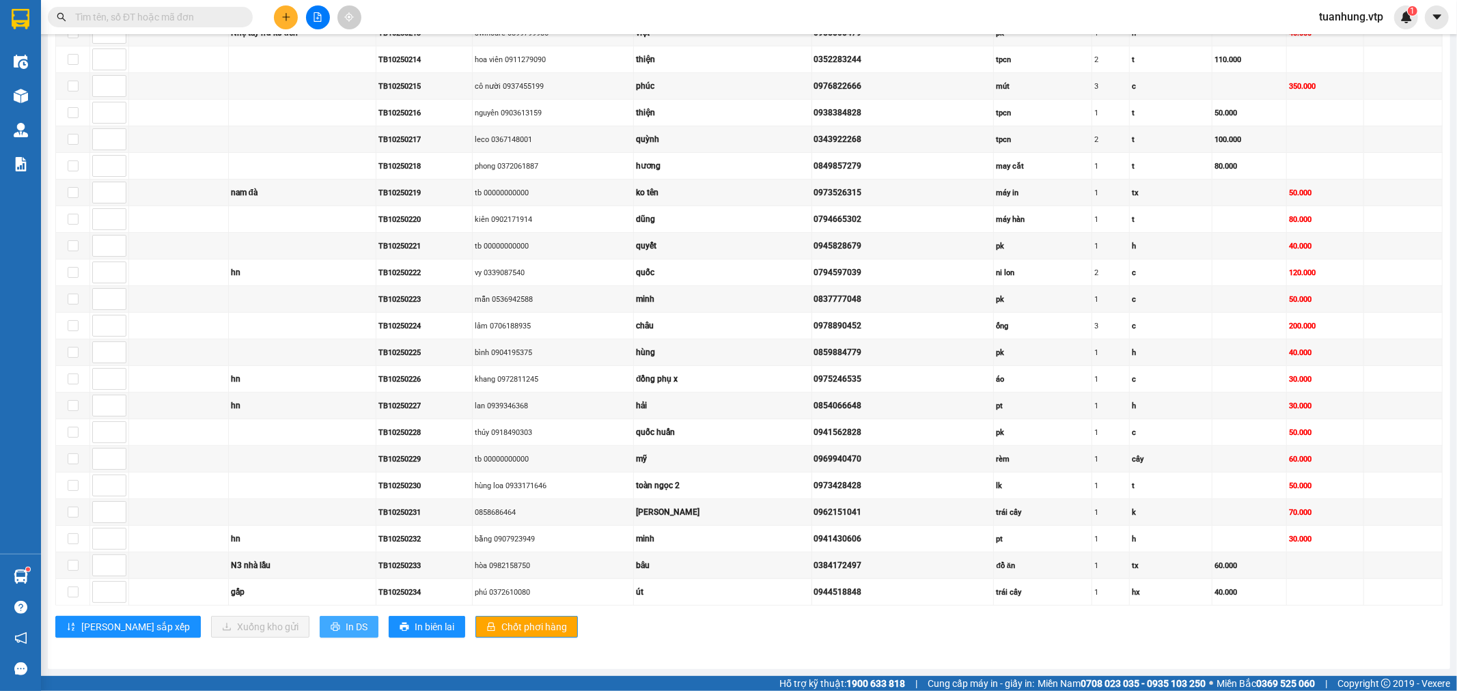
click at [331, 624] on icon "printer" at bounding box center [336, 627] width 10 height 10
